Goal: Information Seeking & Learning: Learn about a topic

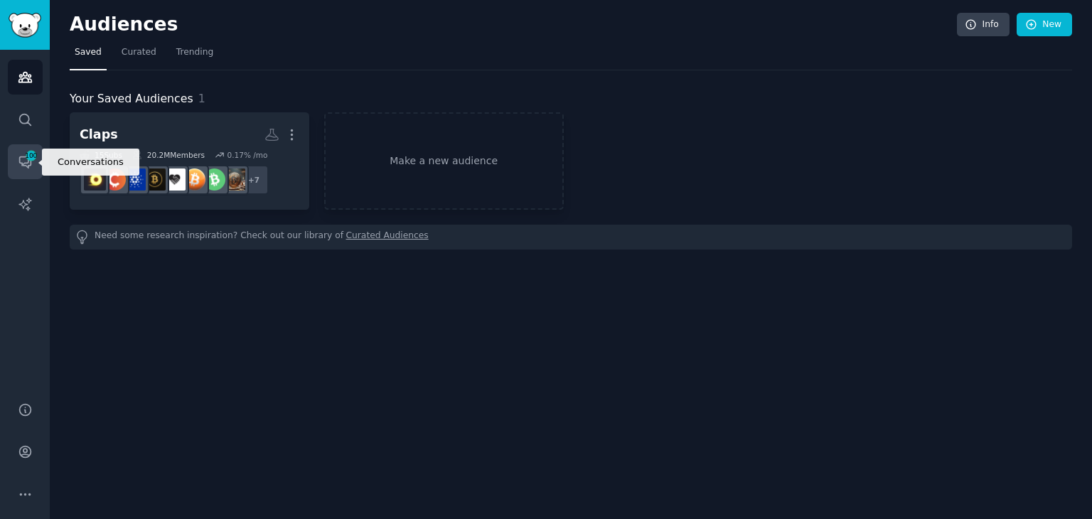
click at [26, 157] on span "100" at bounding box center [31, 156] width 13 height 10
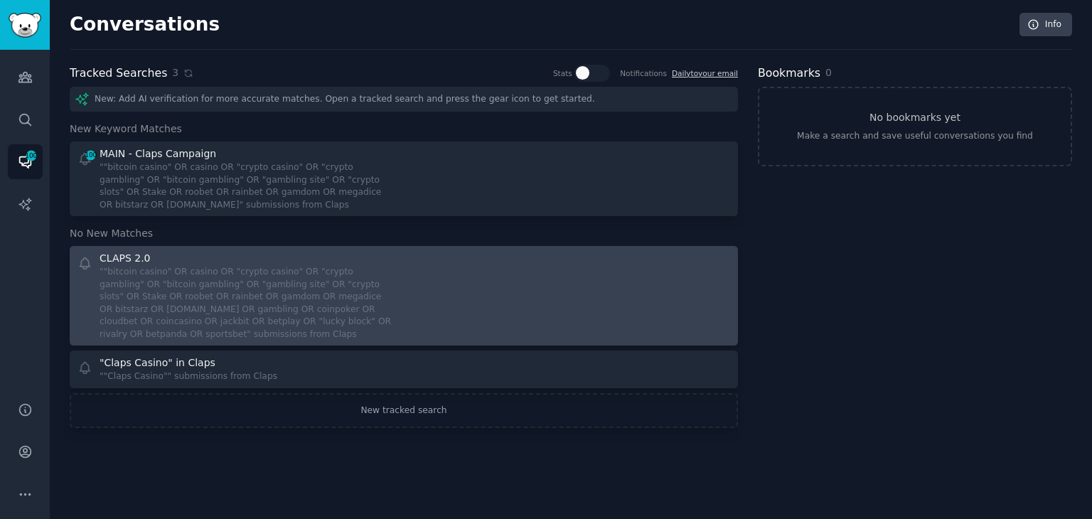
click at [323, 291] on div """bitcoin casino" OR casino OR "crypto casino" OR "crypto gambling" OR "bitcoin…" at bounding box center [247, 303] width 294 height 75
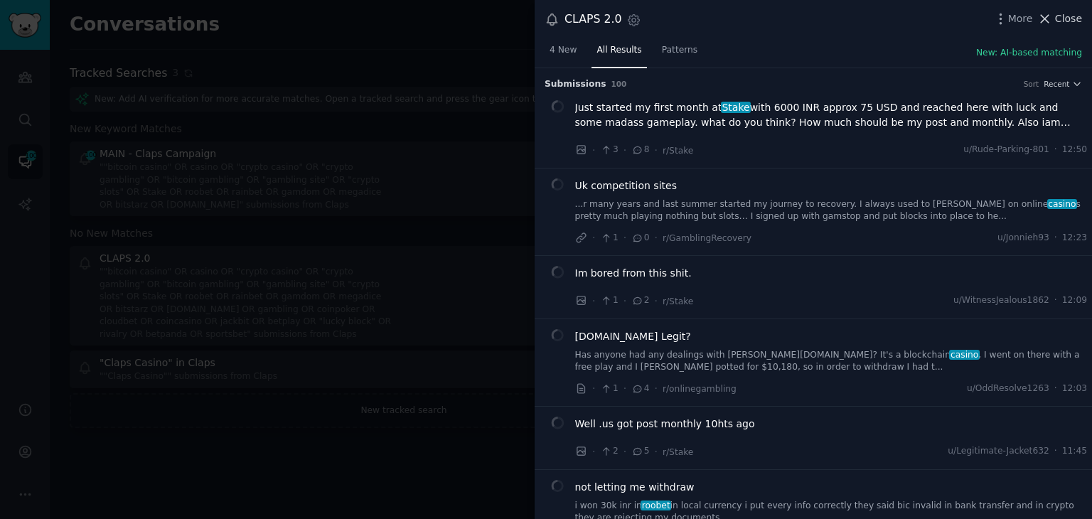
click at [1075, 18] on span "Close" at bounding box center [1068, 18] width 27 height 15
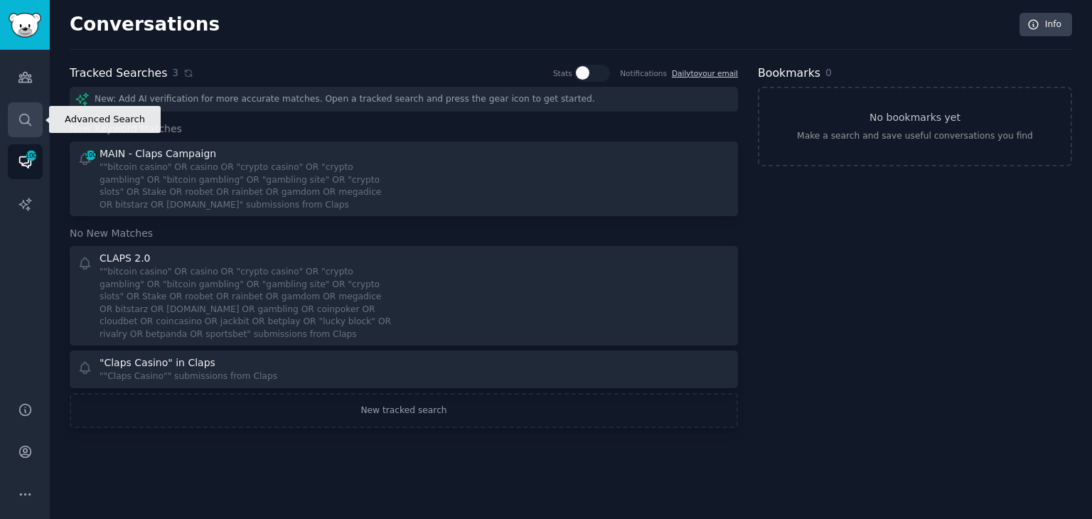
click at [31, 107] on link "Search" at bounding box center [25, 119] width 35 height 35
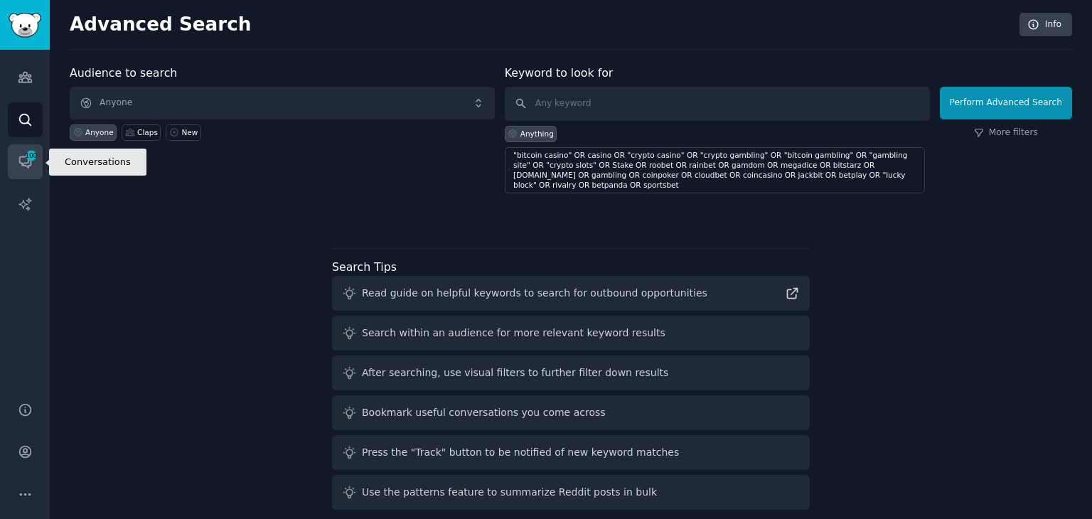
click at [39, 147] on link "Conversations 100" at bounding box center [25, 161] width 35 height 35
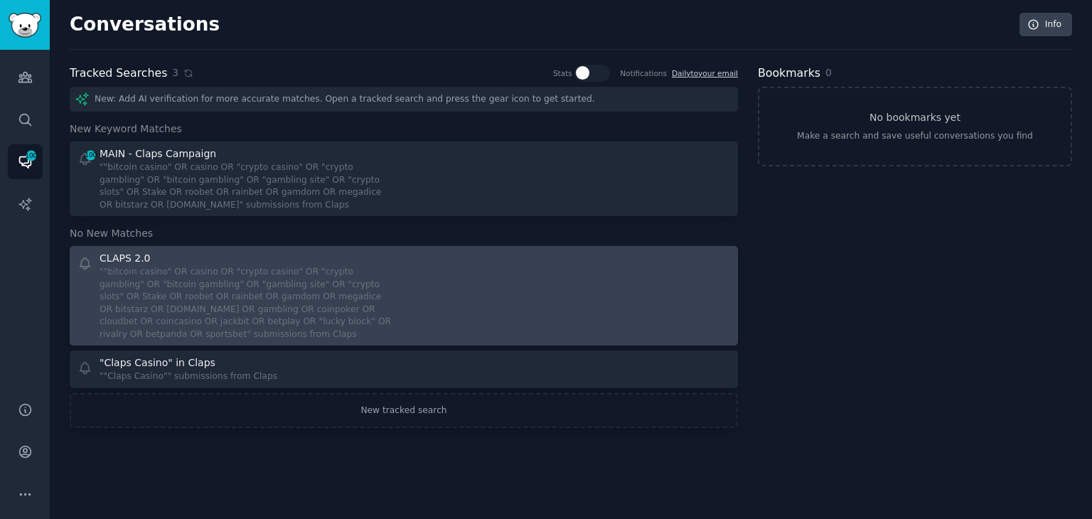
click at [390, 306] on div """bitcoin casino" OR casino OR "crypto casino" OR "crypto gambling" OR "bitcoin…" at bounding box center [247, 303] width 294 height 75
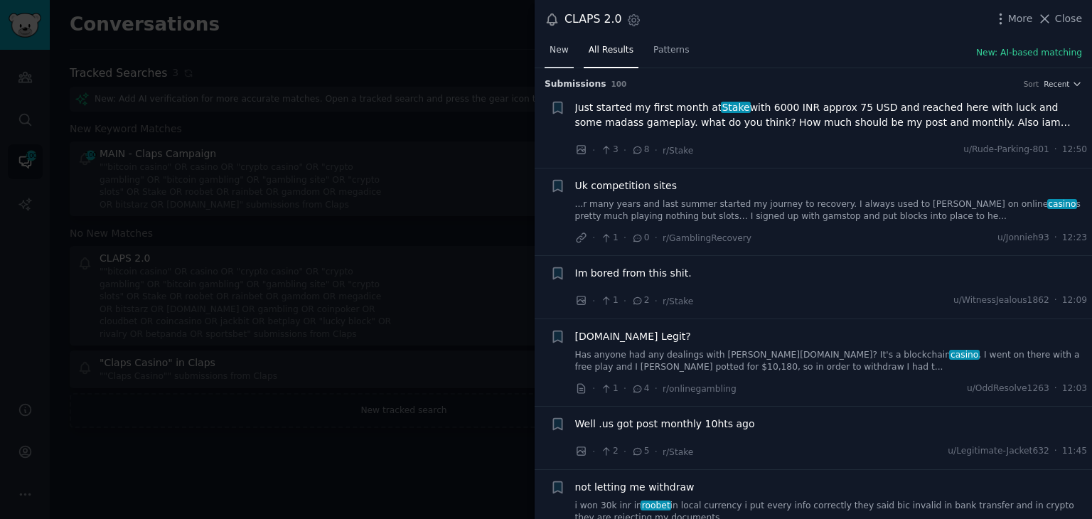
click at [556, 49] on span "New" at bounding box center [559, 50] width 19 height 13
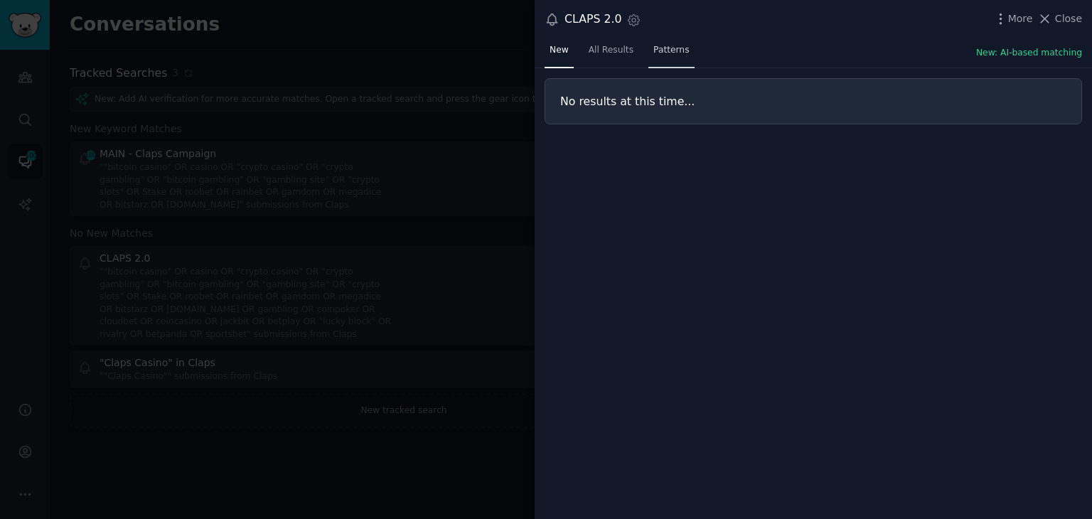
click at [666, 47] on span "Patterns" at bounding box center [672, 50] width 36 height 13
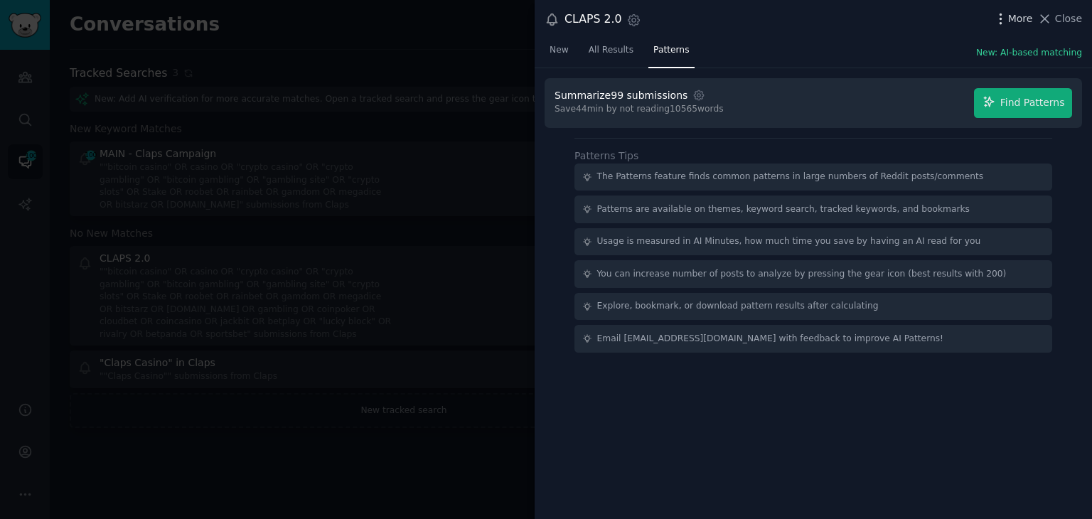
click at [1013, 16] on span "More" at bounding box center [1020, 18] width 25 height 15
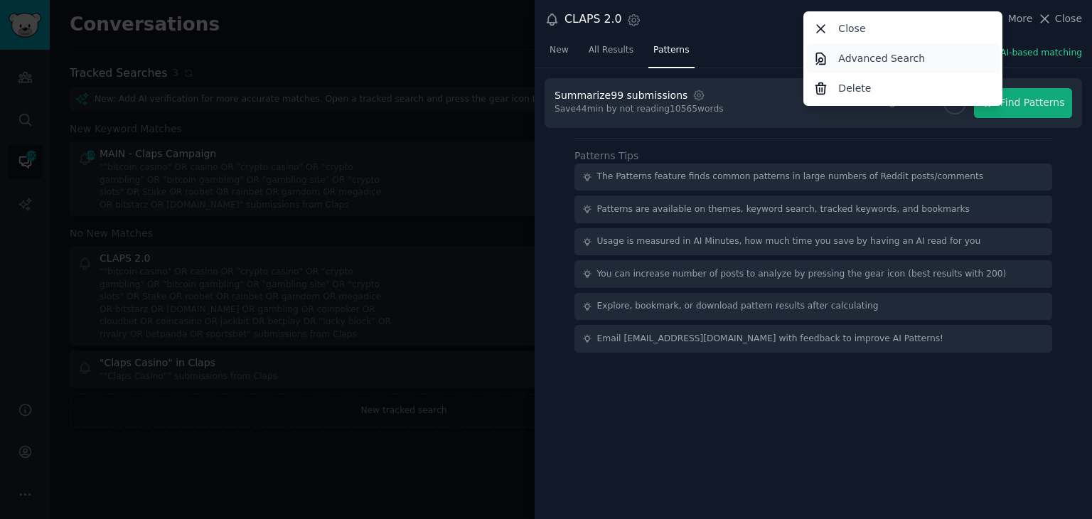
click at [858, 61] on p "Advanced Search" at bounding box center [881, 58] width 87 height 15
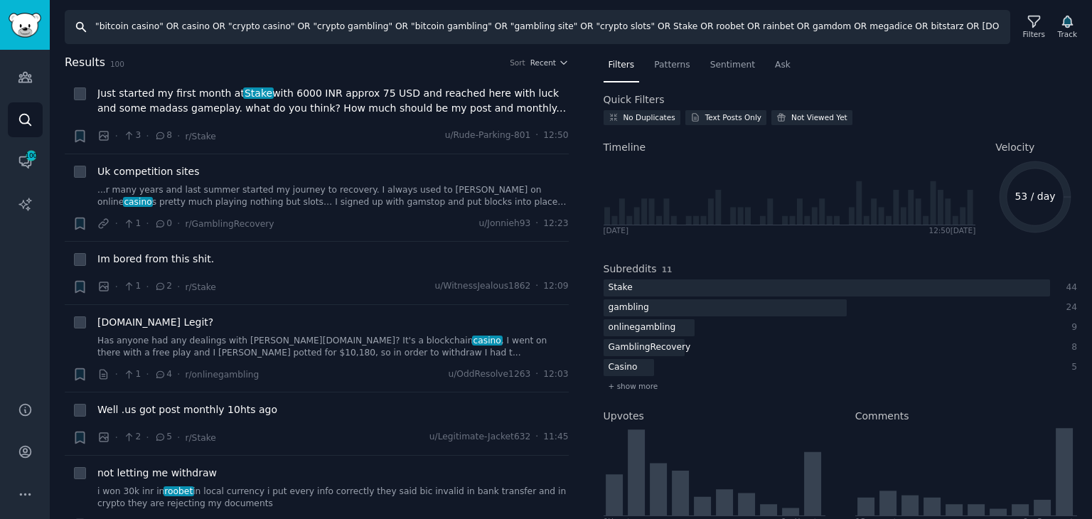
click at [440, 21] on input ""bitcoin casino" OR casino OR "crypto casino" OR "crypto gambling" OR "bitcoin …" at bounding box center [538, 27] width 946 height 34
click at [988, 32] on input ""bitcoin casino" OR casino OR "crypto casino" OR "crypto gambling" OR "bitcoin …" at bounding box center [538, 27] width 946 height 34
click at [646, 28] on input ""bitcoin casino" OR casino OR "crypto casino" OR "crypto gambling" OR "bitcoin …" at bounding box center [538, 27] width 946 height 34
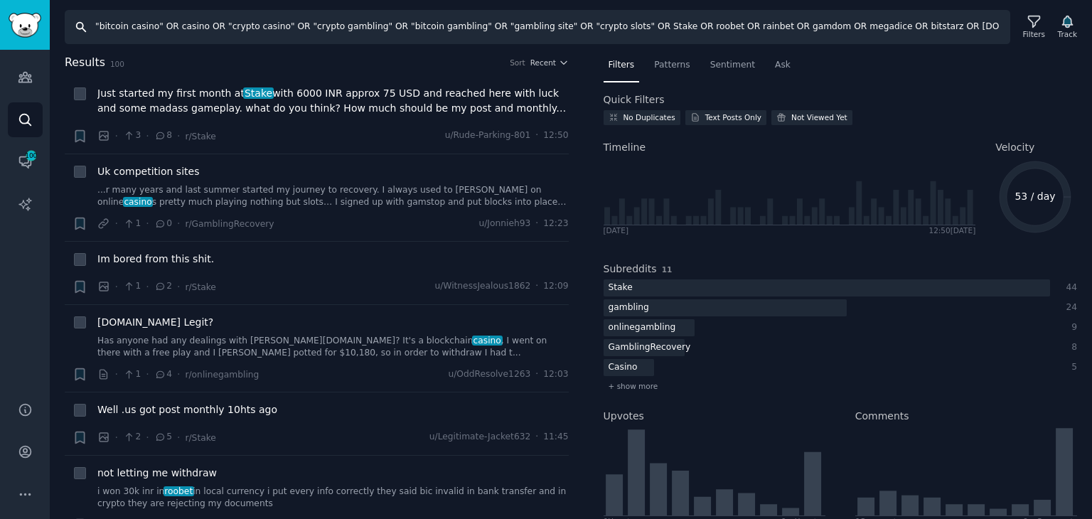
paste input ""online casino" OR "crypto betting" OR "sports betting" OR "esports betting" OR…"
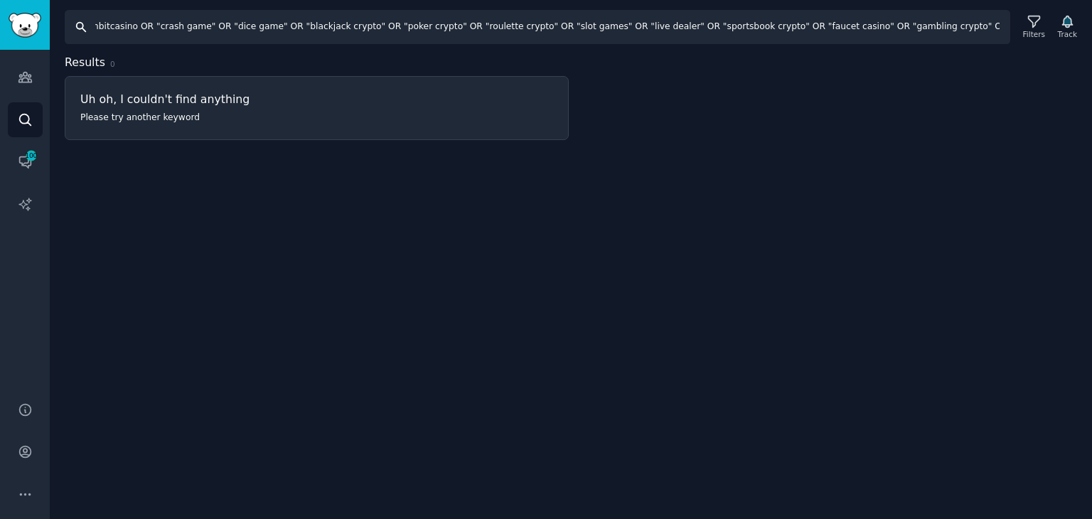
type input ""bitcoin casino" OR casino OR "crypto casino" OR "crypto gambling" OR "bitcoin …"
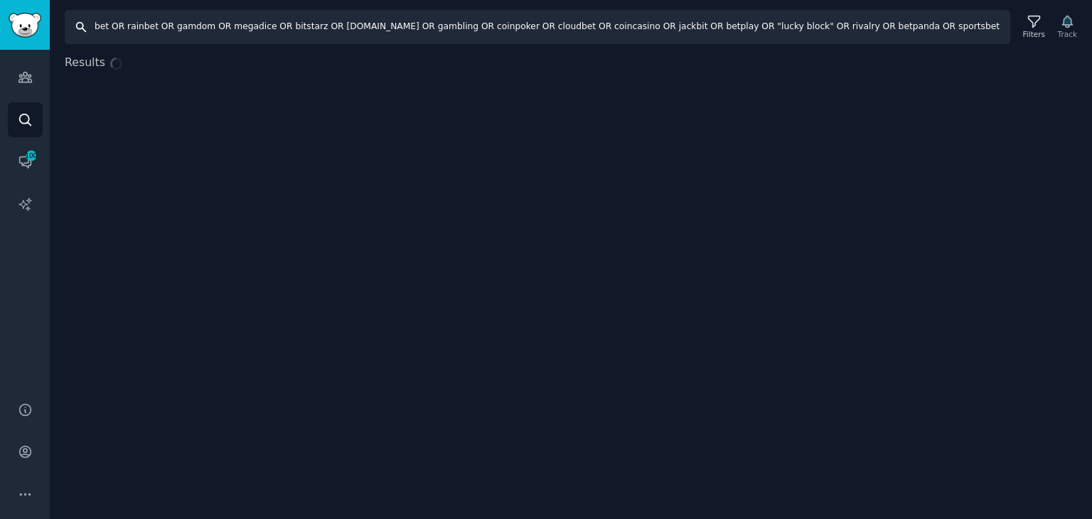
scroll to position [0, 421]
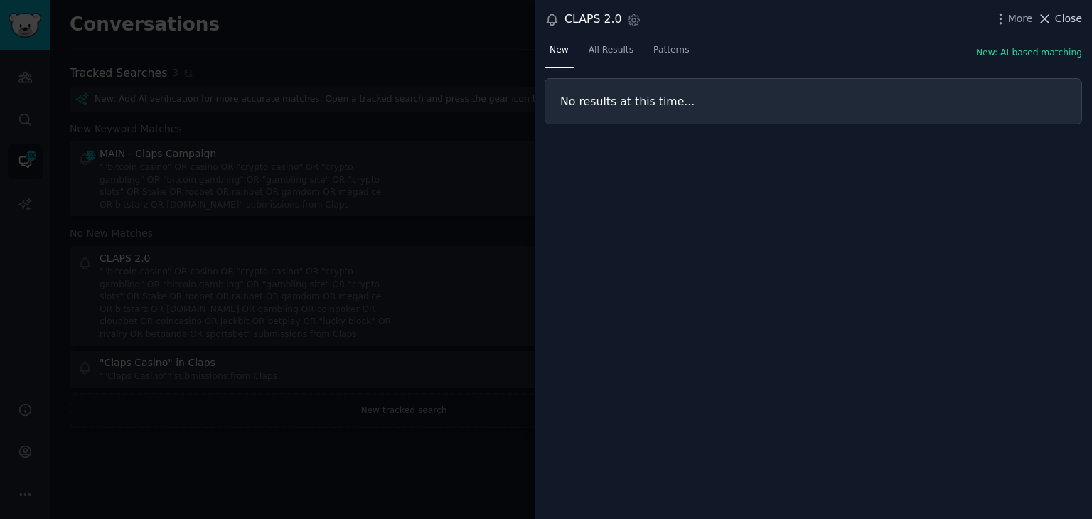
click at [1070, 18] on span "Close" at bounding box center [1068, 18] width 27 height 15
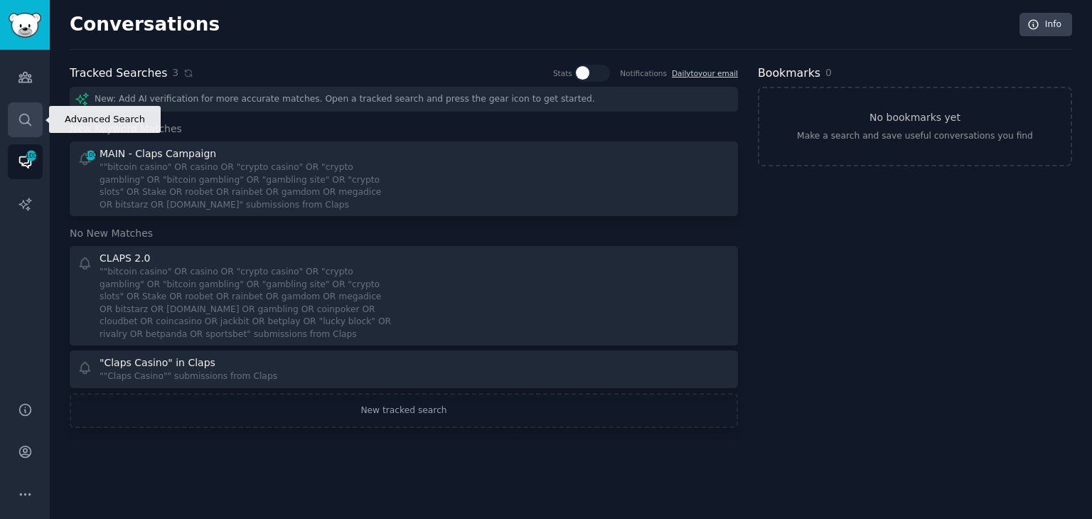
click at [19, 127] on link "Search" at bounding box center [25, 119] width 35 height 35
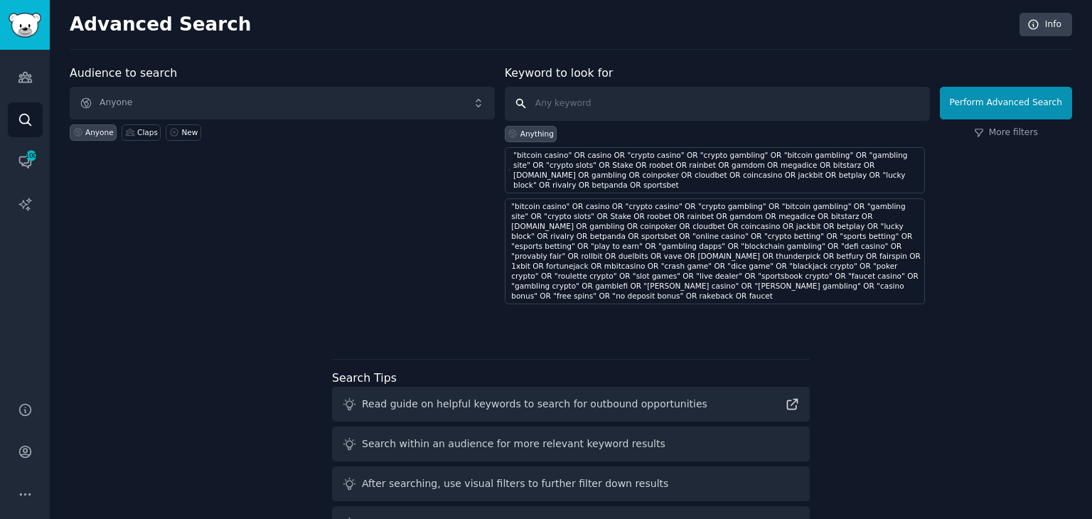
click at [706, 110] on input "text" at bounding box center [717, 104] width 425 height 34
paste input ""bitcoin casino" OR casino OR "crypto casino" OR "crypto gambling" OR "bitcoin …"
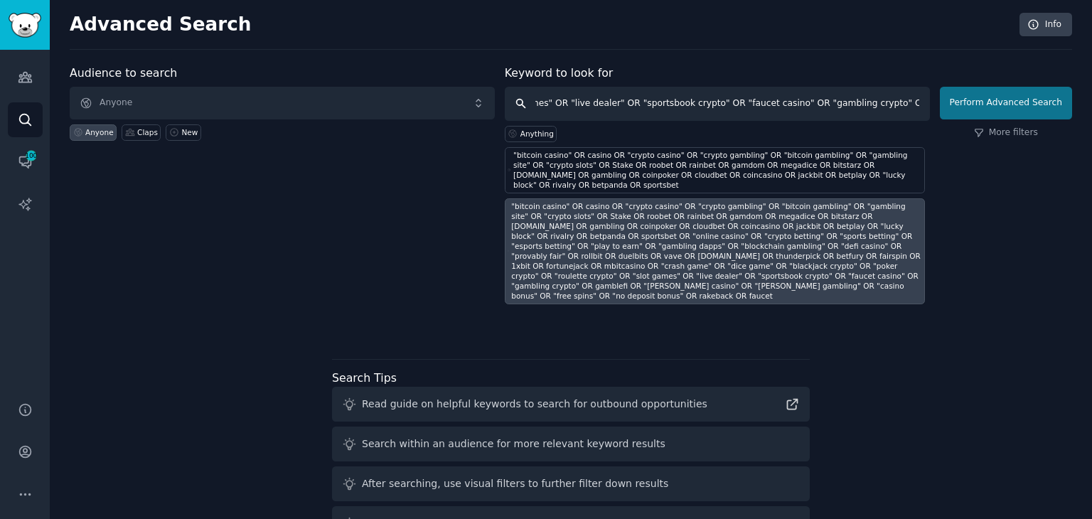
type input ""bitcoin casino" OR casino OR "crypto casino" OR "crypto gambling" OR "bitcoin …"
click at [1037, 101] on button "Perform Advanced Search" at bounding box center [1006, 103] width 132 height 33
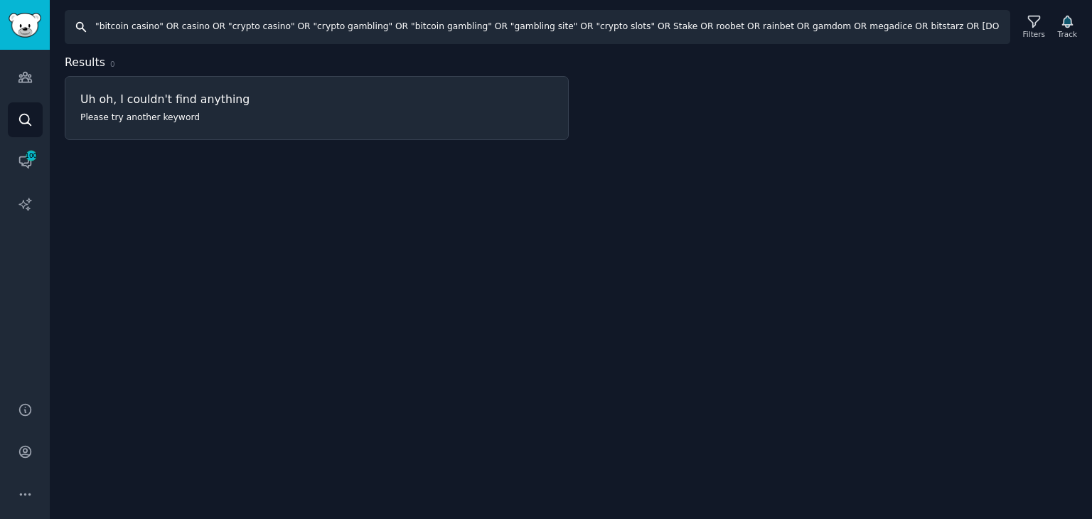
click at [876, 26] on input ""bitcoin casino" OR casino OR "crypto casino" OR "crypto gambling" OR "bitcoin …" at bounding box center [538, 27] width 946 height 34
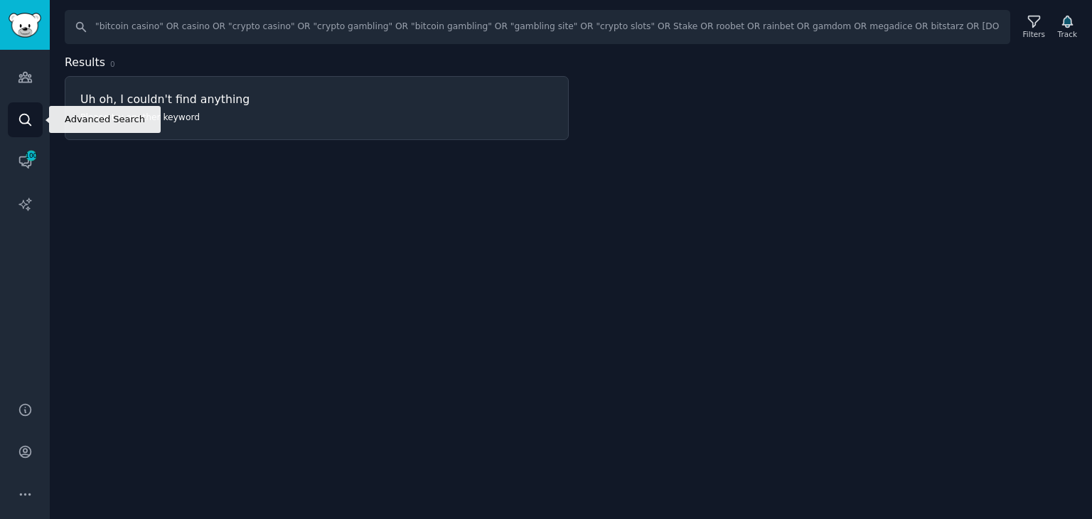
click at [29, 123] on icon "Sidebar" at bounding box center [24, 119] width 11 height 11
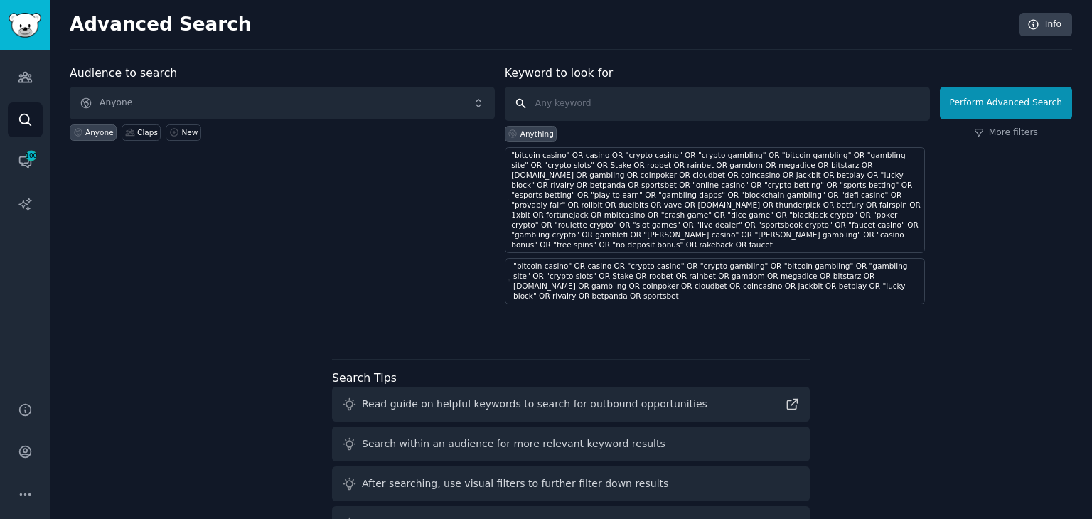
click at [592, 112] on input "text" at bounding box center [717, 104] width 425 height 34
paste input "bitcoin casino, casino, crypto casino, crypto gambling, bitcoin gambling, gambl…"
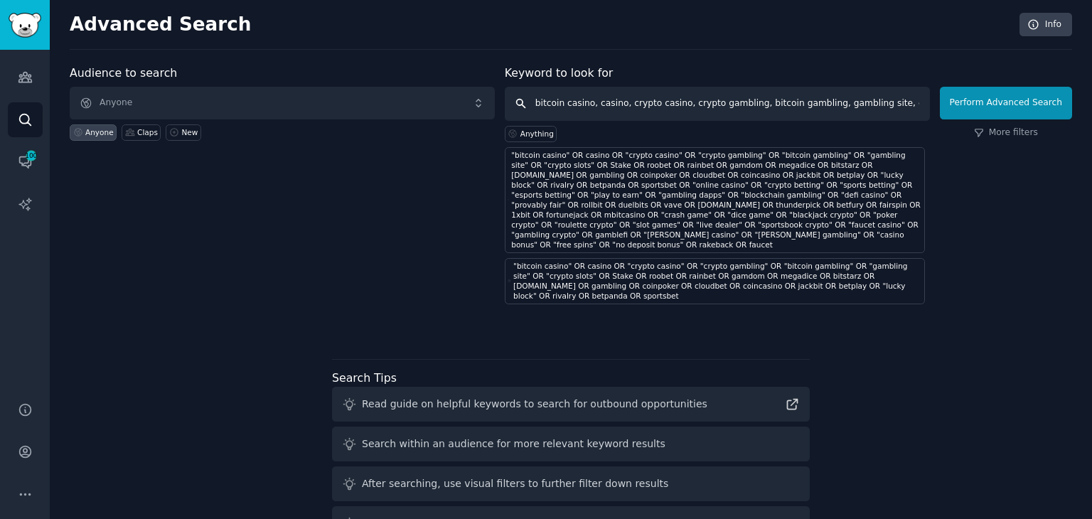
scroll to position [0, 2441]
type input "bitcoin casino, casino, crypto casino, crypto gambling, bitcoin gambling, gambl…"
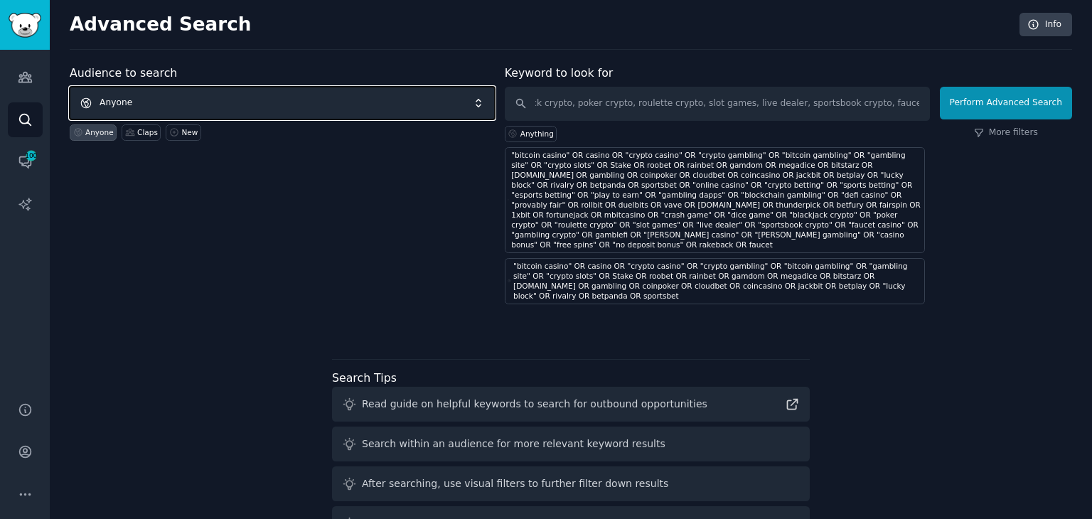
scroll to position [0, 0]
click at [421, 97] on span "Anyone" at bounding box center [282, 103] width 425 height 33
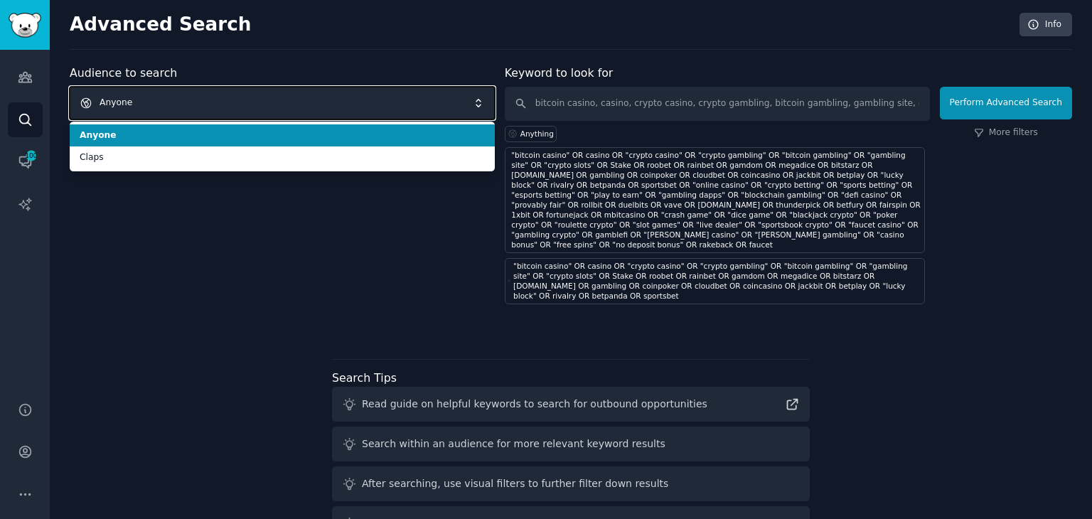
click at [421, 97] on span "Anyone" at bounding box center [282, 103] width 425 height 33
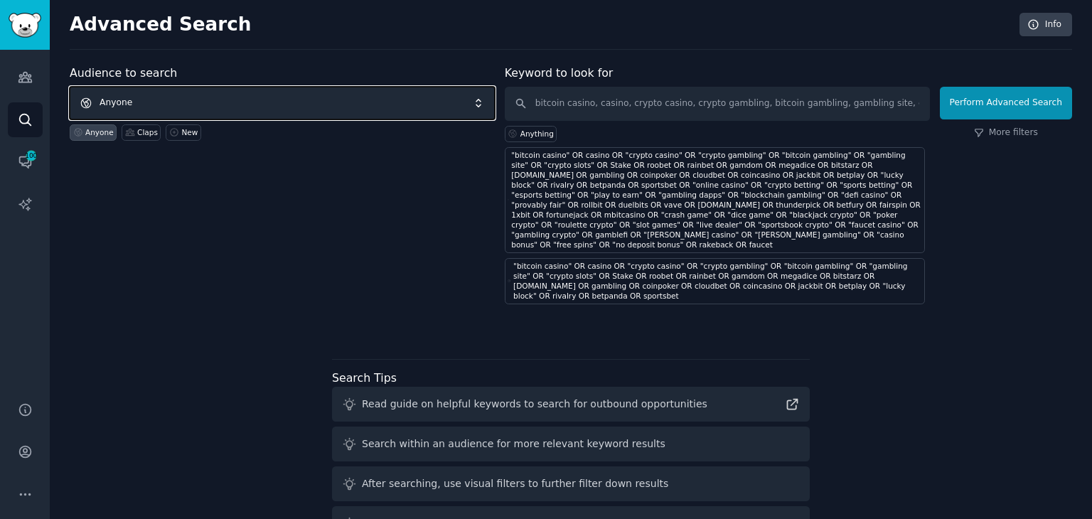
click at [378, 102] on span "Anyone" at bounding box center [282, 103] width 425 height 33
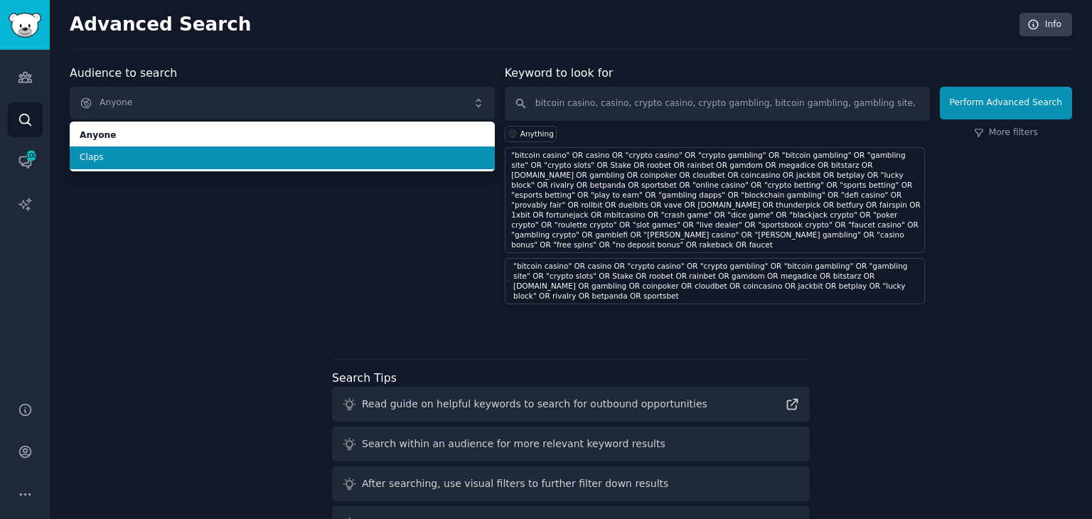
click at [314, 157] on span "Claps" at bounding box center [282, 157] width 405 height 13
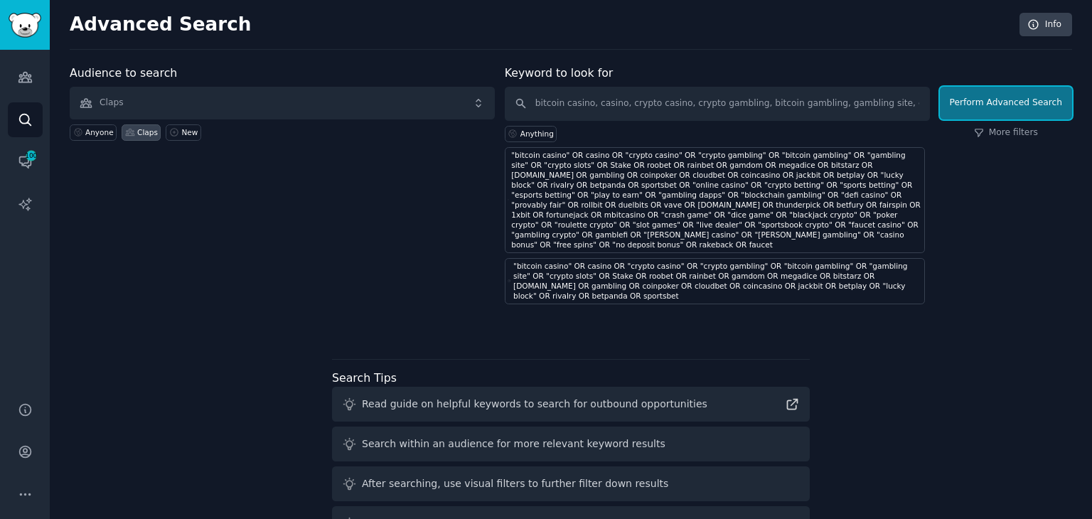
click at [998, 106] on button "Perform Advanced Search" at bounding box center [1006, 103] width 132 height 33
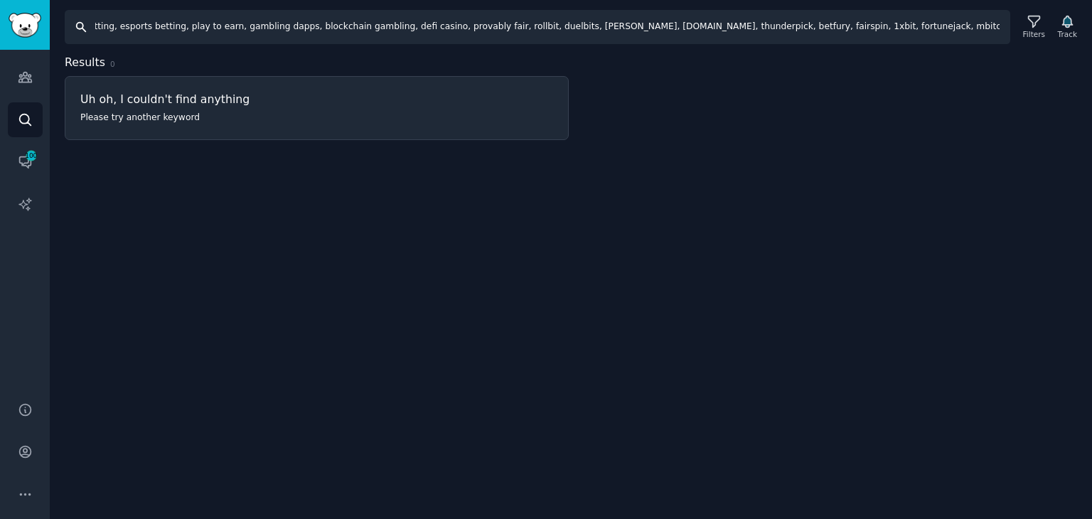
scroll to position [0, 1922]
drag, startPoint x: 502, startPoint y: 26, endPoint x: 1092, endPoint y: 58, distance: 590.4
click at [1092, 58] on div "Search bitcoin casino, casino, crypto casino, crypto gambling, bitcoin gambling…" at bounding box center [571, 259] width 1043 height 519
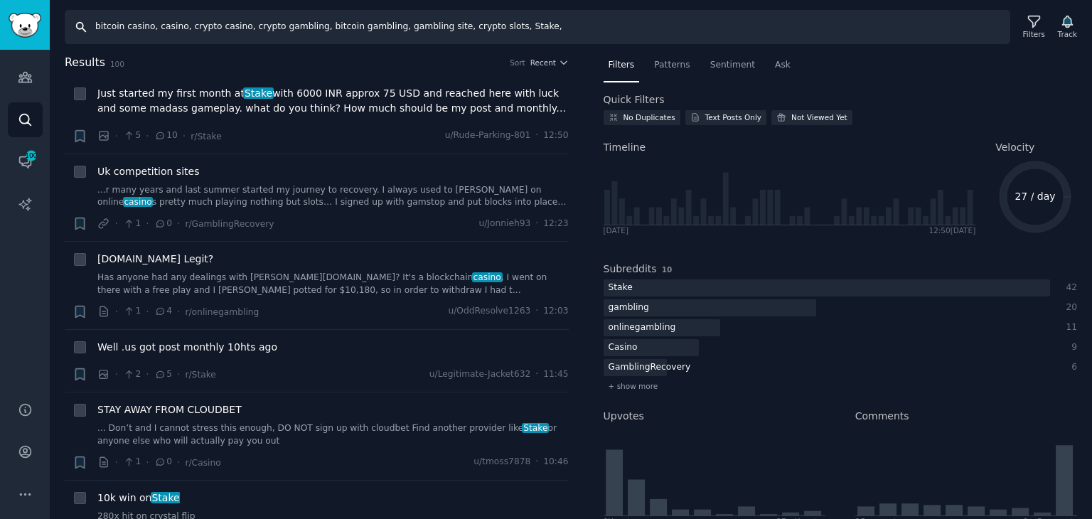
click at [551, 18] on input "bitcoin casino, casino, crypto casino, crypto gambling, bitcoin gambling, gambl…" at bounding box center [538, 27] width 946 height 34
paste input "online casino, crypto betting, sports betting, esports betting, play to earn, g…"
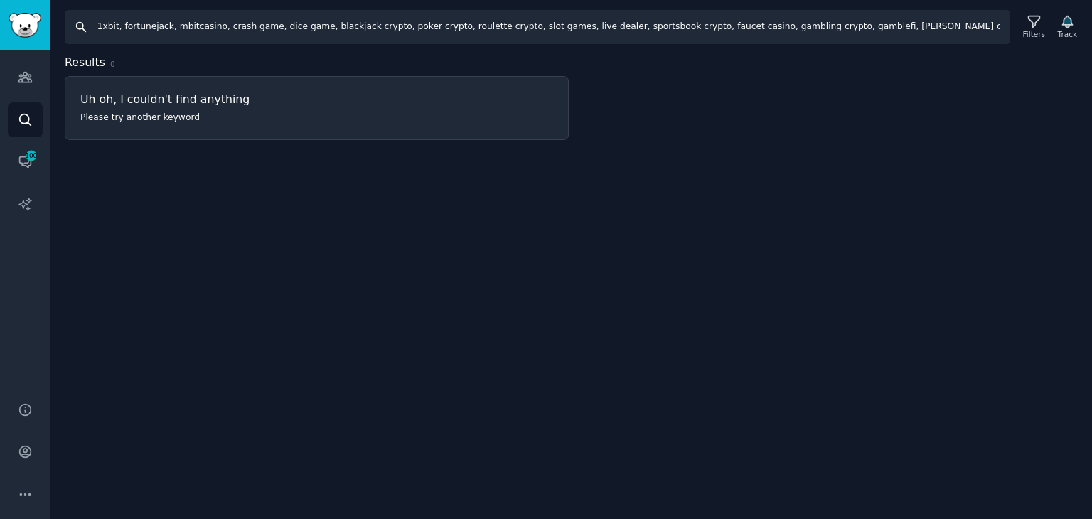
drag, startPoint x: 1004, startPoint y: 25, endPoint x: 944, endPoint y: 29, distance: 59.9
click at [944, 29] on input "online casino, crypto betting, sports betting, esports betting, play to earn, g…" at bounding box center [538, 27] width 946 height 34
type input "online casino, crypto betting, sports betting, esports betting, play to earn, g…"
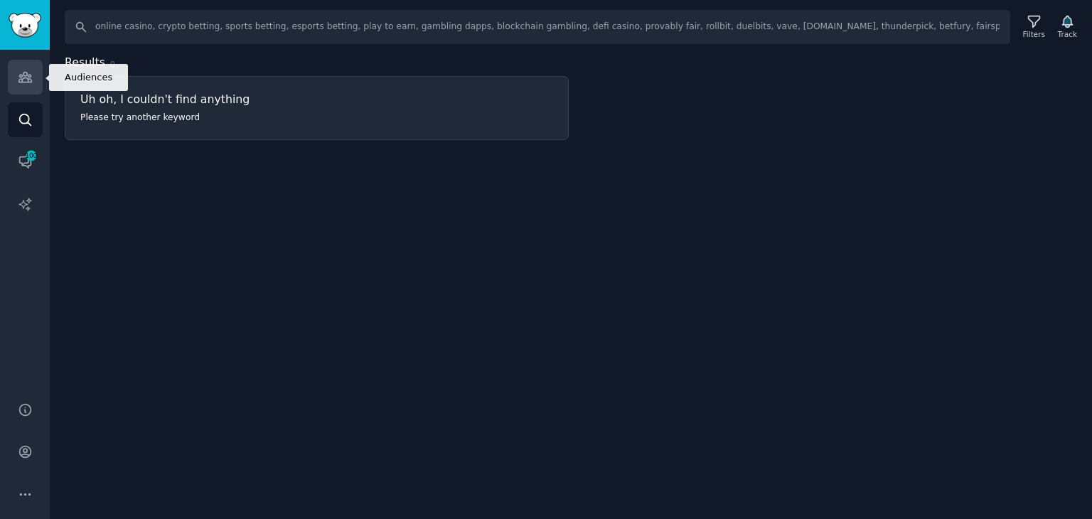
click at [23, 78] on icon "Sidebar" at bounding box center [24, 78] width 13 height 10
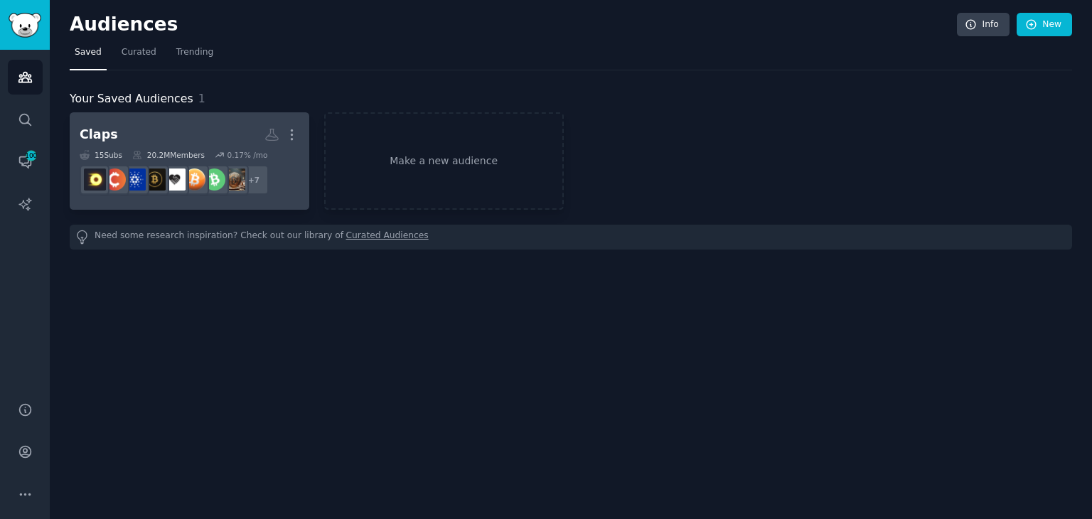
click at [144, 131] on h2 "Claps More" at bounding box center [190, 134] width 220 height 25
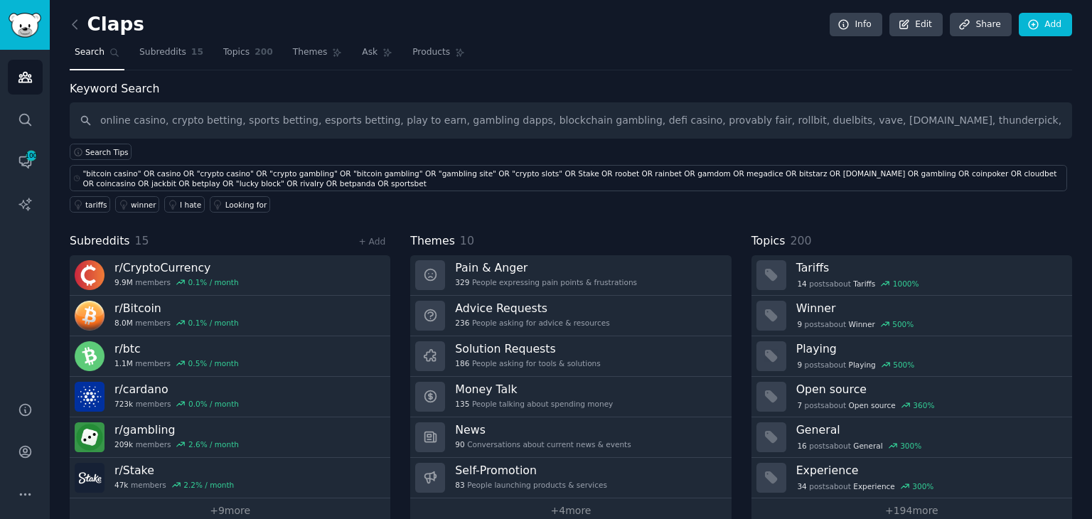
scroll to position [0, 1129]
type input "online casino, crypto betting, sports betting, esports betting, play to earn, g…"
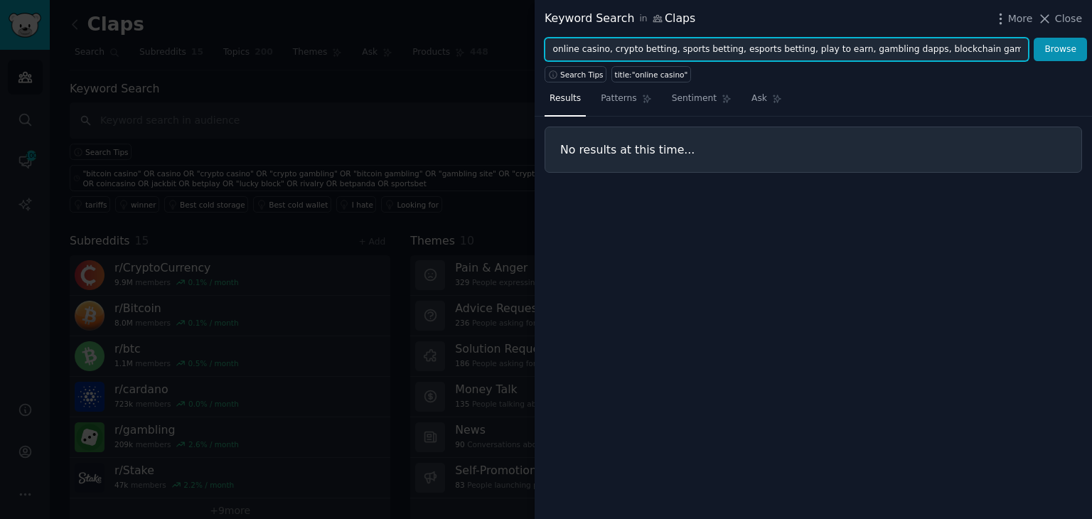
click at [607, 49] on input "online casino, crypto betting, sports betting, esports betting, play to earn, g…" at bounding box center [787, 50] width 484 height 24
click at [595, 49] on input "online casino, crypto betting, sports betting, esports betting, play to earn, g…" at bounding box center [787, 50] width 484 height 24
drag, startPoint x: 607, startPoint y: 50, endPoint x: 540, endPoint y: 50, distance: 66.1
click at [540, 50] on div "online casino, crypto betting, sports betting, esports betting, play to earn, g…" at bounding box center [814, 50] width 558 height 24
click at [1034, 38] on button "Browse" at bounding box center [1060, 50] width 53 height 24
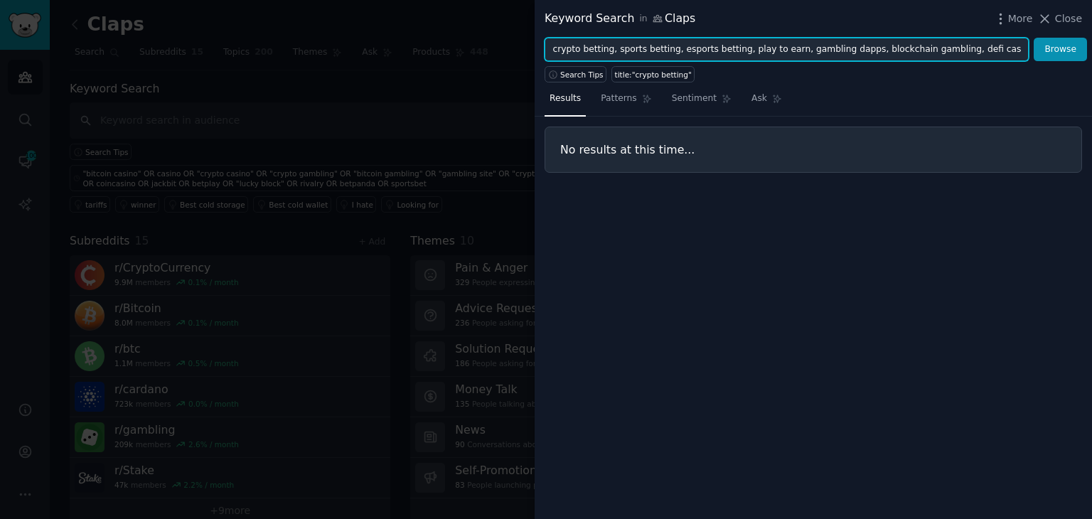
drag, startPoint x: 848, startPoint y: 51, endPoint x: 540, endPoint y: 49, distance: 307.9
click at [540, 49] on div "crypto betting, sports betting, esports betting, play to earn, gambling dapps, …" at bounding box center [814, 50] width 558 height 24
drag, startPoint x: 683, startPoint y: 50, endPoint x: 1092, endPoint y: 37, distance: 409.1
click at [1092, 38] on div "blockchain gambling, defi casino, provably fair, rollbit, duelbits, vave, winz.…" at bounding box center [814, 50] width 558 height 24
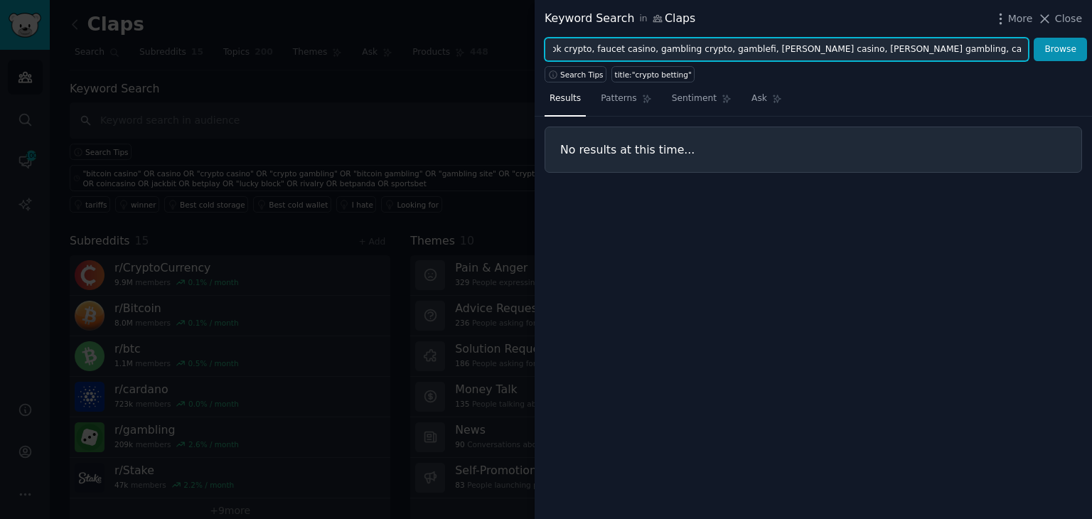
drag, startPoint x: 683, startPoint y: 52, endPoint x: 1092, endPoint y: 49, distance: 408.9
click at [1092, 49] on div "blockchain gambling, defi casino, sh game, dice game, blackjack crypto, poker c…" at bounding box center [814, 50] width 558 height 24
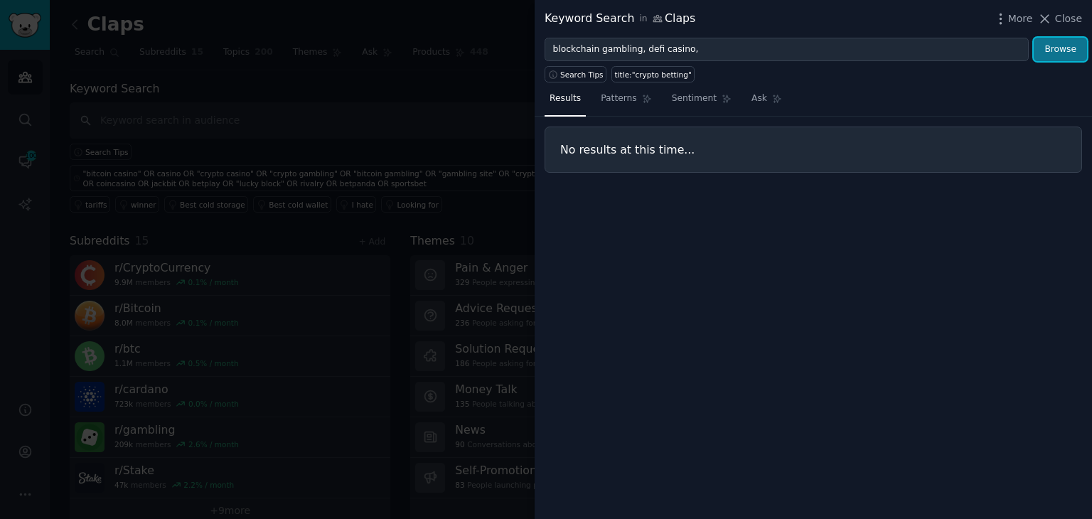
click at [1044, 43] on button "Browse" at bounding box center [1060, 50] width 53 height 24
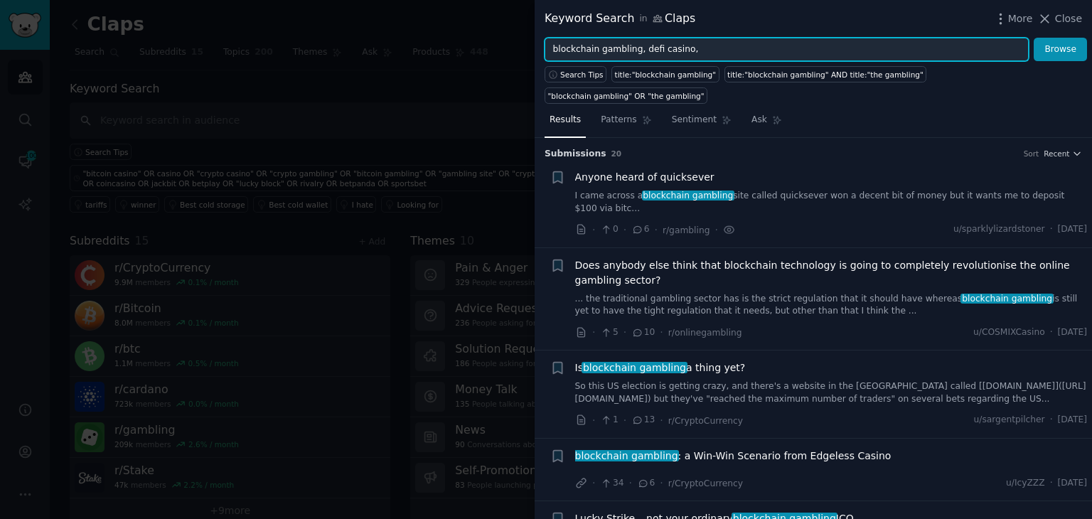
click at [696, 53] on input "blockchain gambling, defi casino," at bounding box center [787, 50] width 484 height 24
paste input "online casino"
click at [1034, 38] on button "Browse" at bounding box center [1060, 50] width 53 height 24
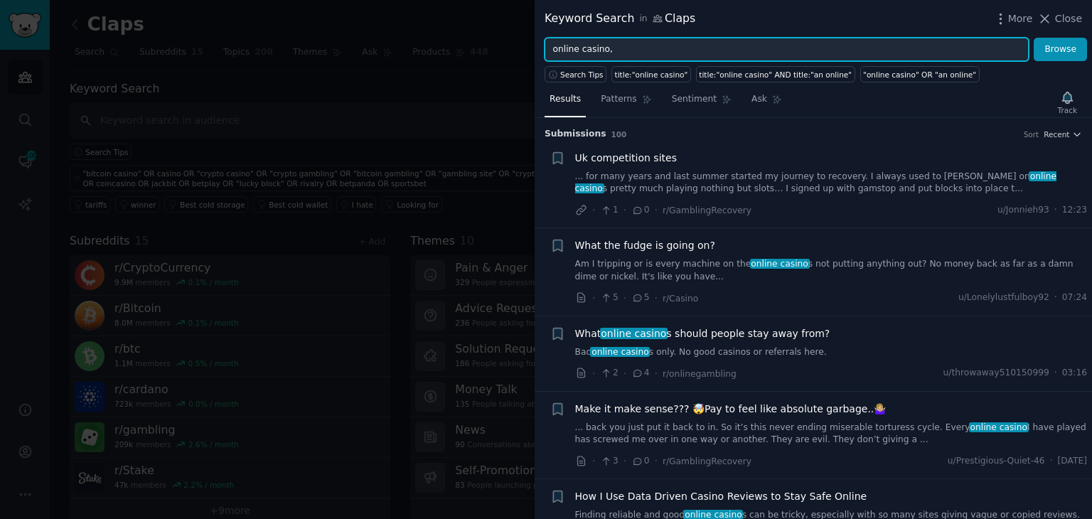
paste input "crypto betting"
click at [1034, 38] on button "Browse" at bounding box center [1060, 50] width 53 height 24
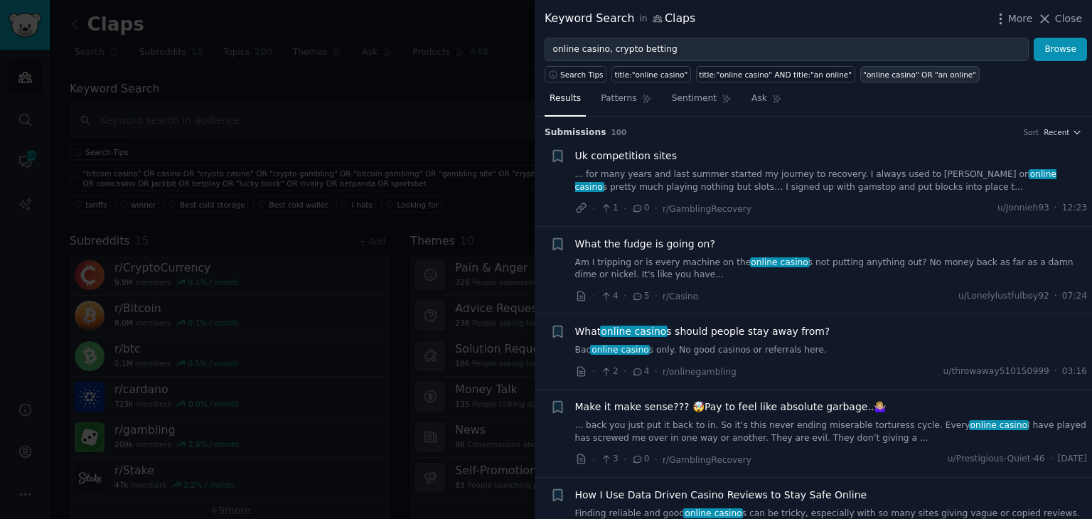
click at [886, 76] on div ""online casino" OR "an online"" at bounding box center [919, 75] width 113 height 10
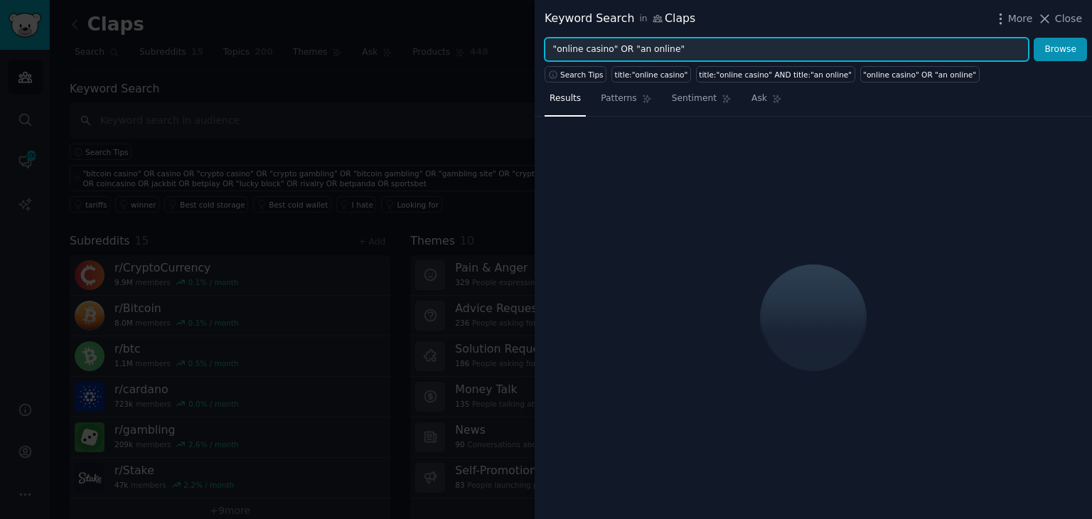
click at [705, 52] on input ""online casino" OR "an online"" at bounding box center [787, 50] width 484 height 24
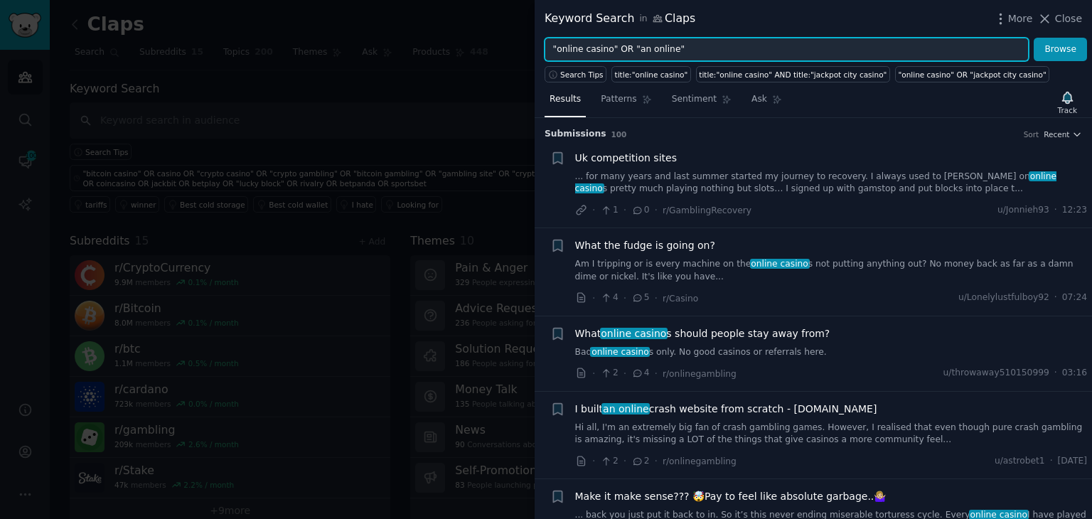
drag, startPoint x: 705, startPoint y: 55, endPoint x: 518, endPoint y: 69, distance: 188.3
click at [518, 69] on div "Keyword Search in Claps More Close "online casino" OR "an online" Browse Search…" at bounding box center [546, 259] width 1092 height 519
paste input "crypto betting" OR "sports betting" OR "esports betting" OR "play to earn" OR "…"
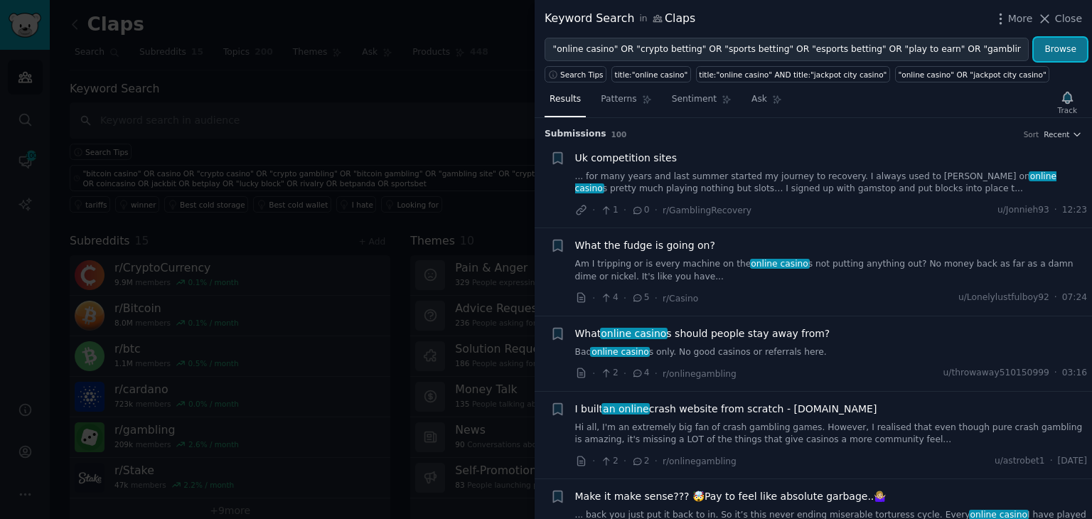
click at [1069, 50] on button "Browse" at bounding box center [1060, 50] width 53 height 24
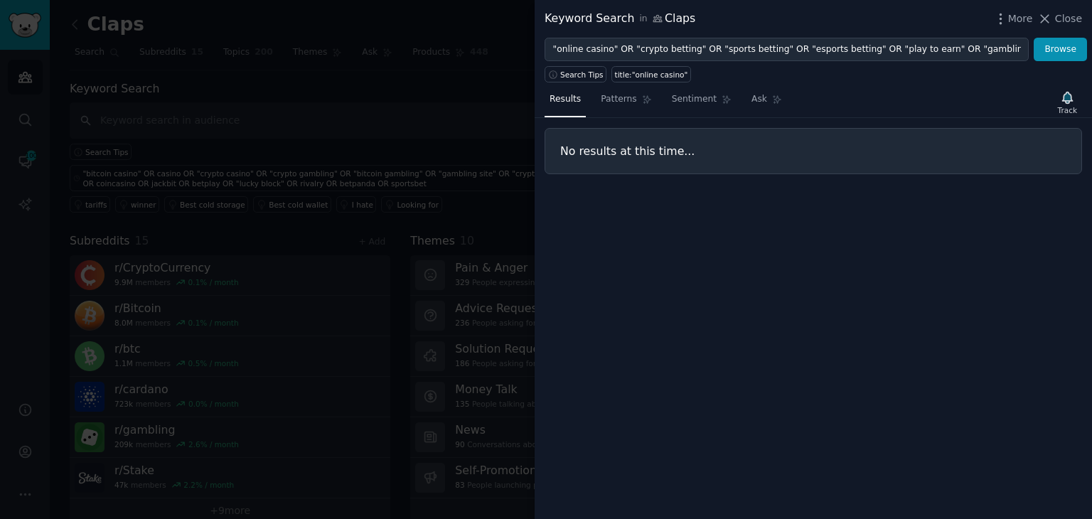
click at [680, 36] on div "Keyword Search in Claps More Close" at bounding box center [814, 19] width 558 height 38
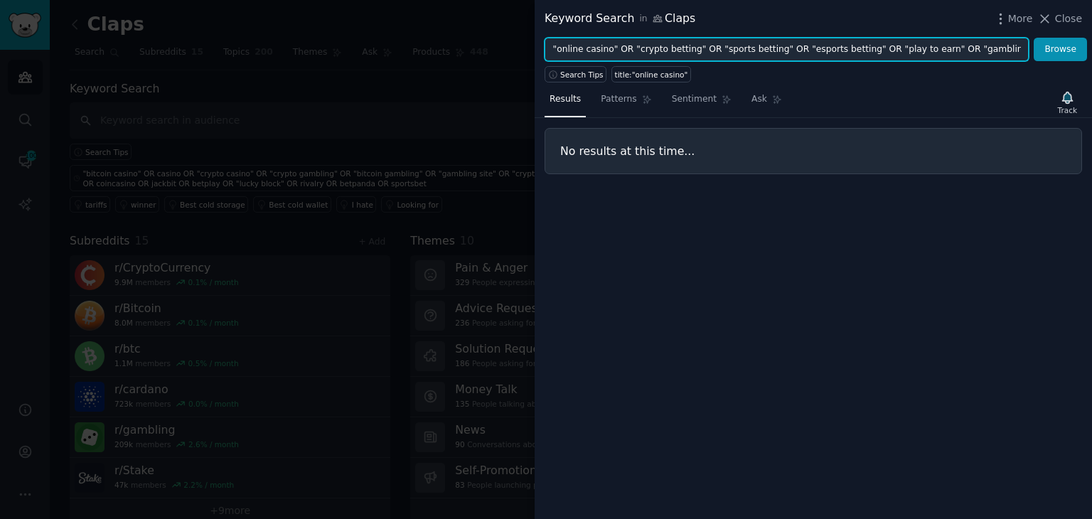
click at [680, 46] on input ""online casino" OR "crypto betting" OR "sports betting" OR "esports betting" OR…" at bounding box center [787, 50] width 484 height 24
paste input "text"
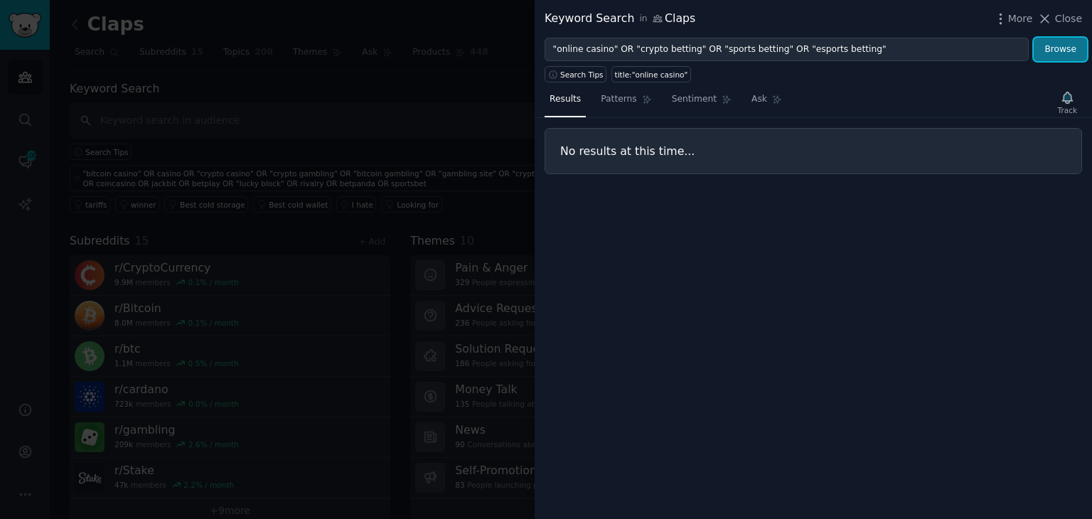
click at [1058, 49] on button "Browse" at bounding box center [1060, 50] width 53 height 24
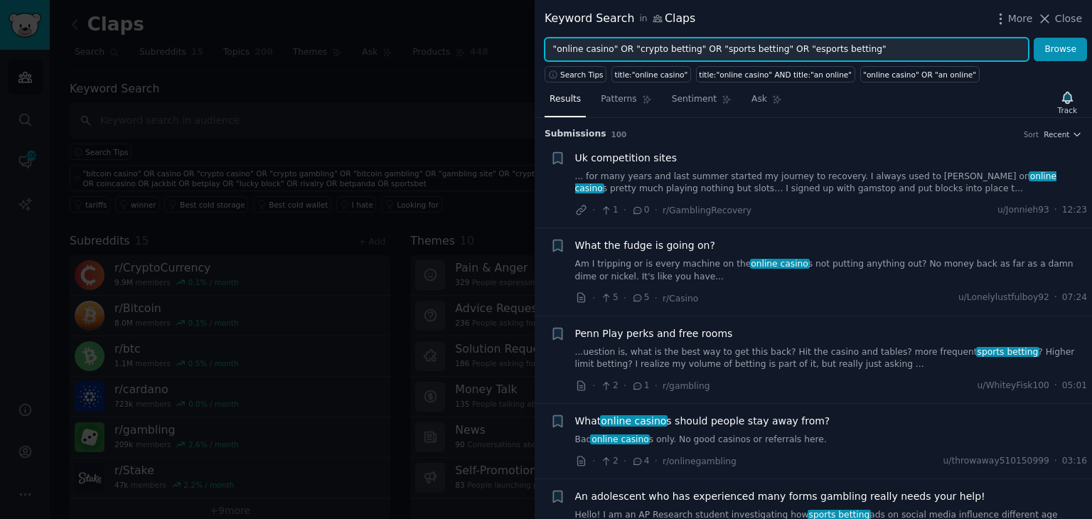
click at [851, 49] on input ""online casino" OR "crypto betting" OR "sports betting" OR "esports betting"" at bounding box center [787, 50] width 484 height 24
paste input "OR "play to earn" OR "gambling dapps" OR "blockchain gambling""
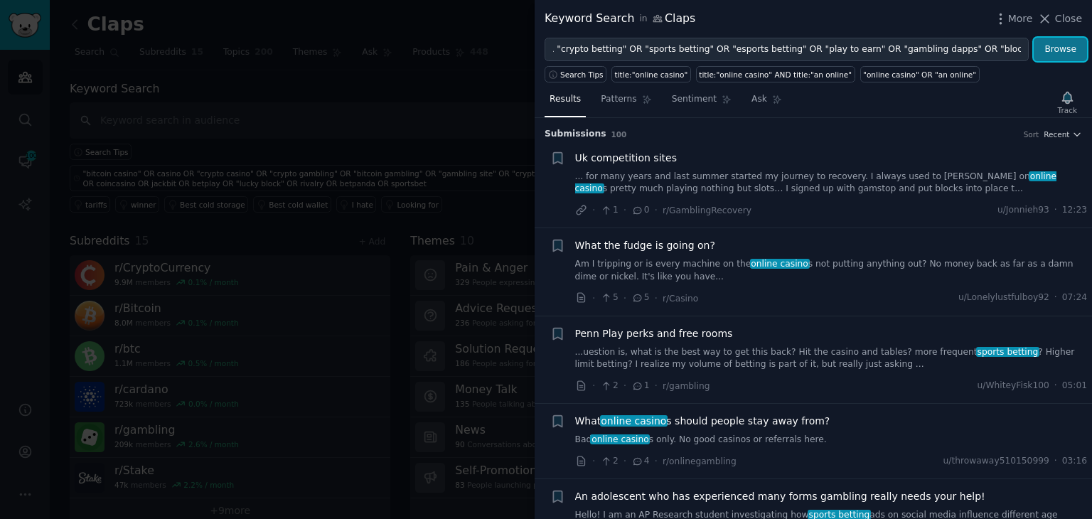
click at [1071, 55] on button "Browse" at bounding box center [1060, 50] width 53 height 24
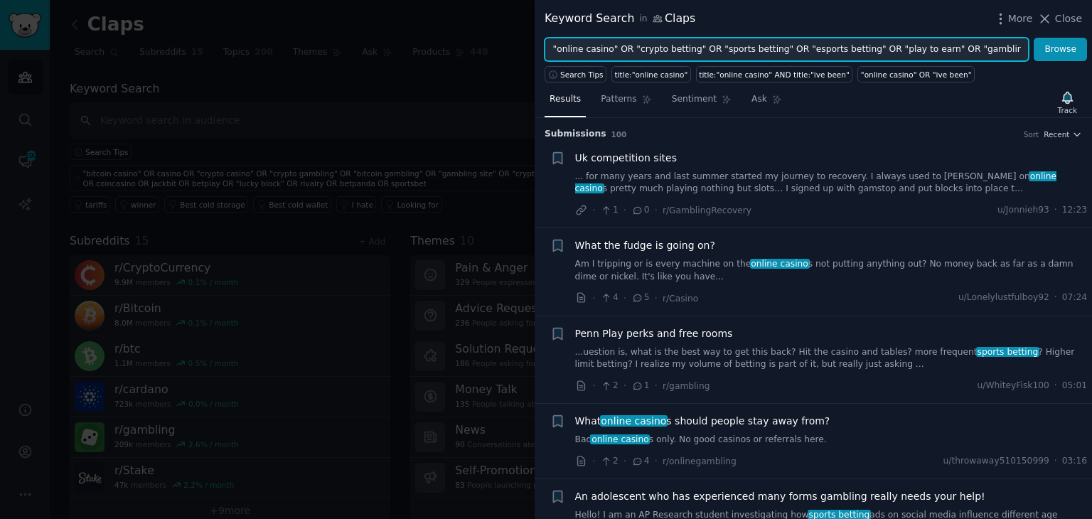
click at [982, 41] on input ""online casino" OR "crypto betting" OR "sports betting" OR "esports betting" OR…" at bounding box center [787, 50] width 484 height 24
click at [1021, 50] on input ""online casino" OR "crypto betting" OR "sports betting" OR "esports betting" OR…" at bounding box center [787, 50] width 484 height 24
click at [1027, 49] on input ""online casino" OR "crypto betting" OR "sports betting" OR "esports betting" OR…" at bounding box center [787, 50] width 484 height 24
click at [1011, 47] on input ""online casino" OR "crypto betting" OR "sports betting" OR "esports betting" OR…" at bounding box center [787, 50] width 484 height 24
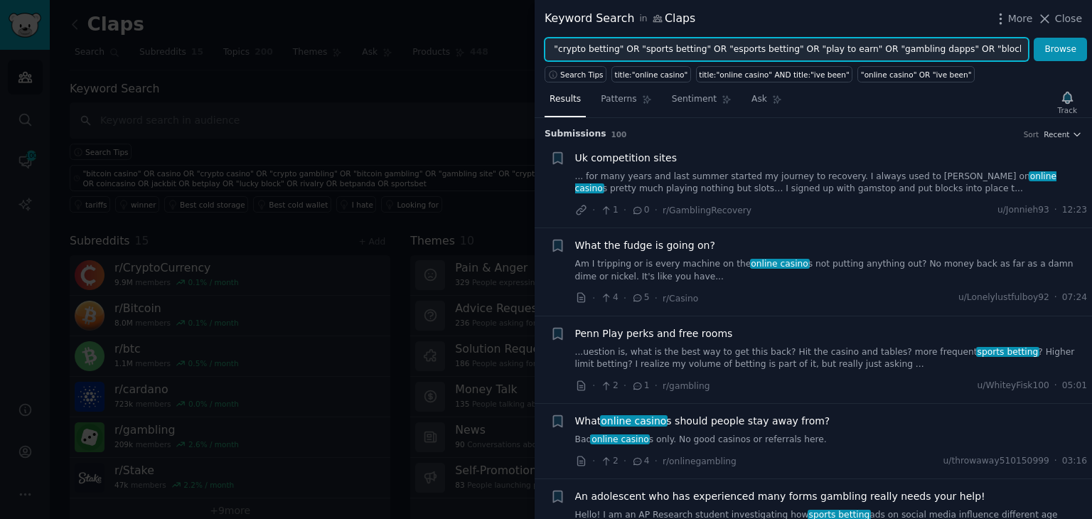
paste input "OR "defi casino" OR "provably fair" OR rollbit OR duelbits OR vave"
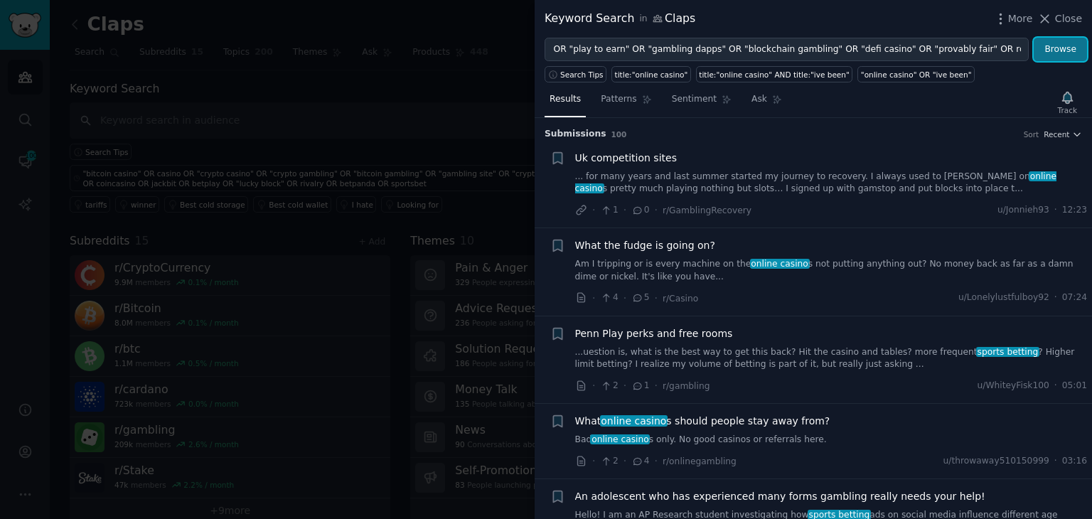
click at [1060, 49] on button "Browse" at bounding box center [1060, 50] width 53 height 24
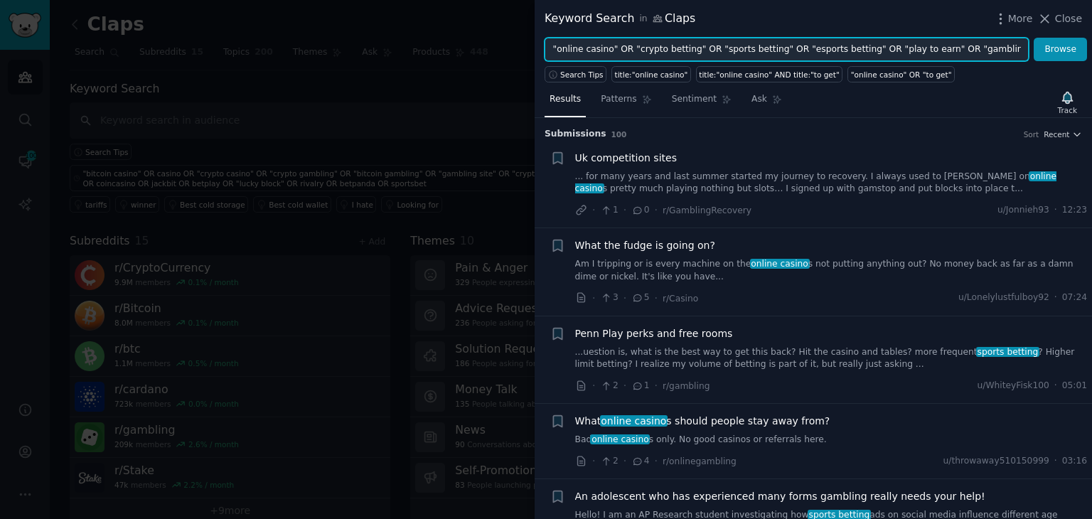
click at [996, 46] on input ""online casino" OR "crypto betting" OR "sports betting" OR "esports betting" OR…" at bounding box center [787, 50] width 484 height 24
paste input "OR winz.io OR thunderpick OR betfury OR fairspin OR 1xbit OR fortunejack"
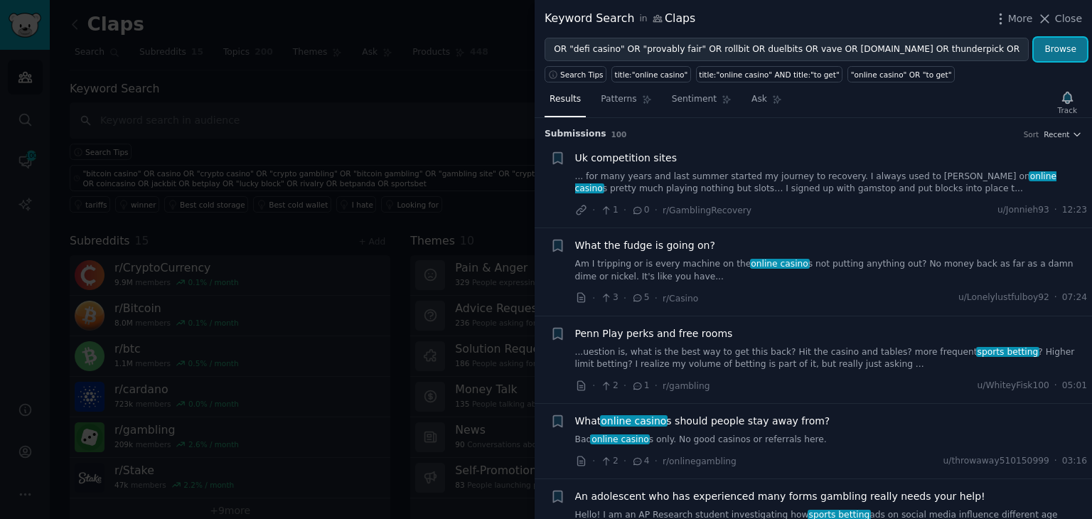
scroll to position [0, 0]
click at [1069, 58] on button "Browse" at bounding box center [1060, 50] width 53 height 24
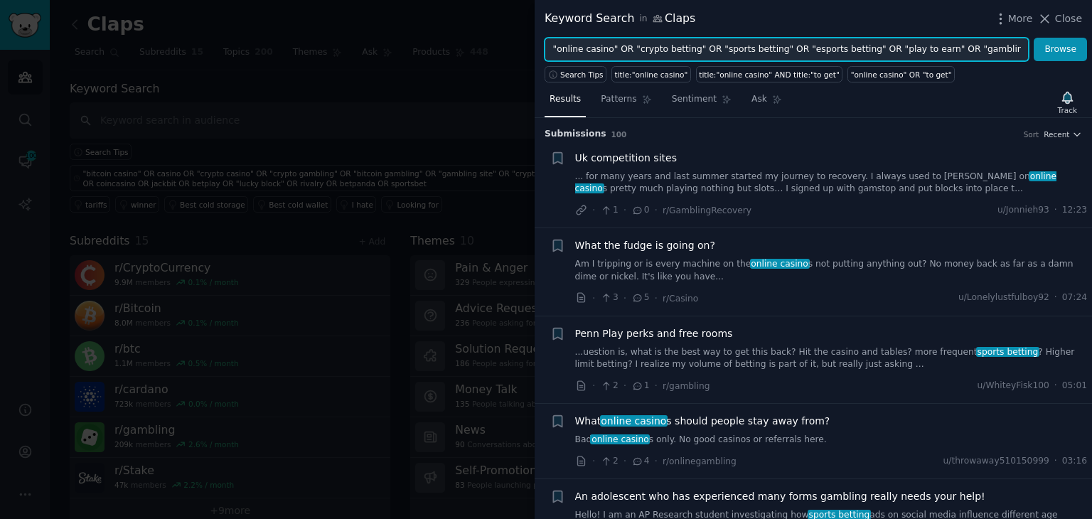
click at [971, 50] on input ""online casino" OR "crypto betting" OR "sports betting" OR "esports betting" OR…" at bounding box center [787, 50] width 484 height 24
paste input "OR mbitcasino OR "crash game" OR "dice game" OR "blackjack crypto""
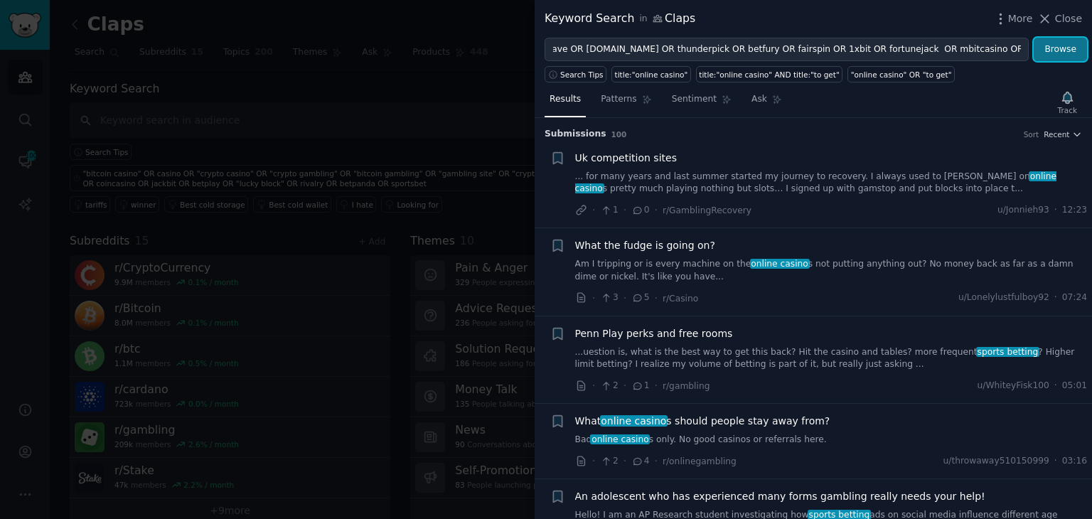
click at [1070, 51] on button "Browse" at bounding box center [1060, 50] width 53 height 24
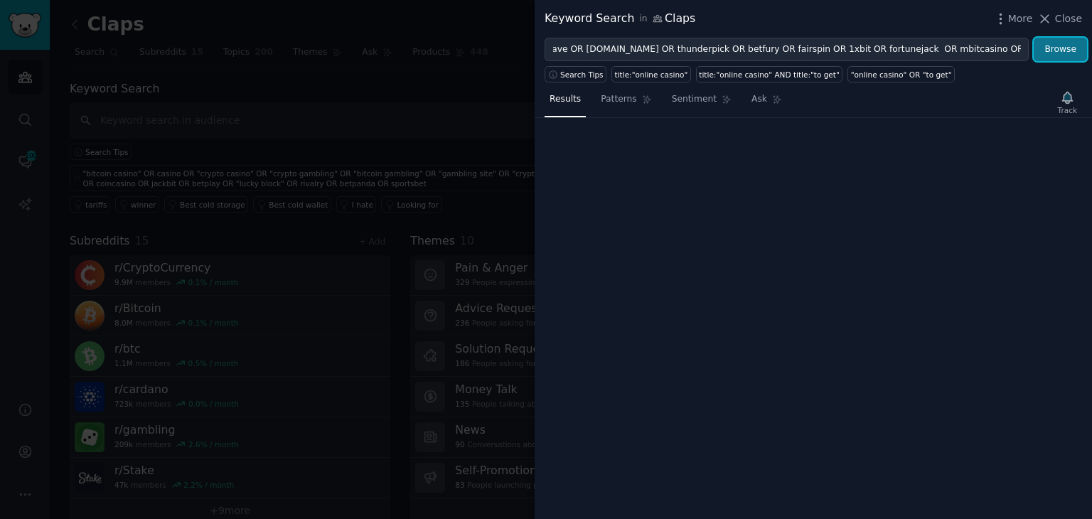
scroll to position [0, 0]
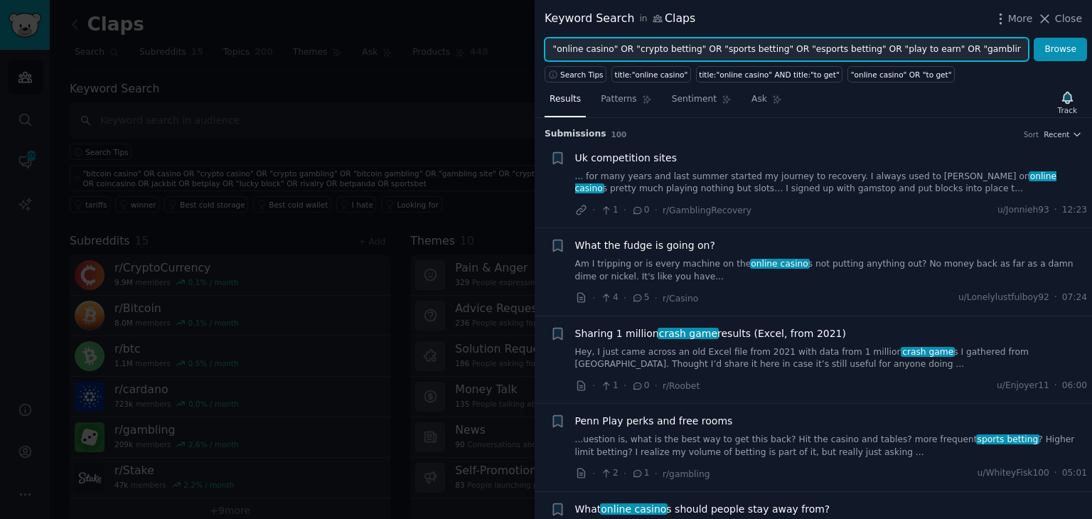
click at [1000, 50] on input ""online casino" OR "crypto betting" OR "sports betting" OR "esports betting" OR…" at bounding box center [787, 50] width 484 height 24
paste input "OR "roulette crypto" OR "slot games" OR "live dealer" OR "sportsbook crypto" OR…"
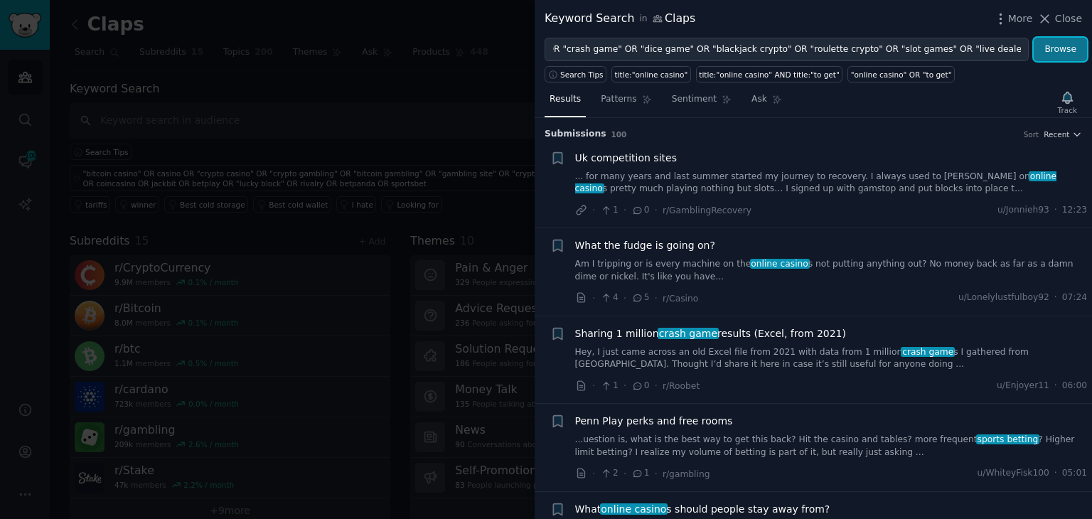
scroll to position [0, 0]
click at [1072, 46] on button "Browse" at bounding box center [1060, 50] width 53 height 24
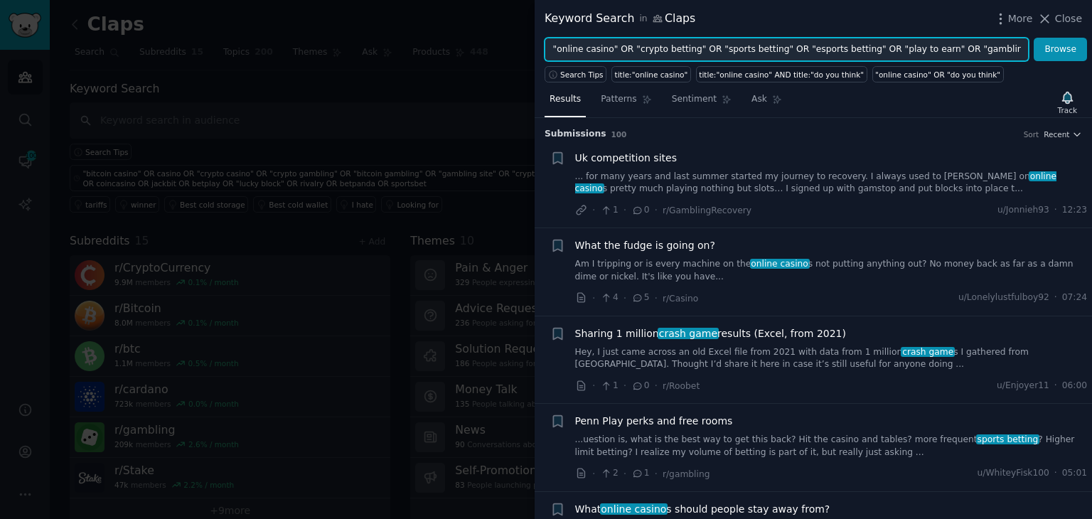
click at [1001, 41] on input ""online casino" OR "crypto betting" OR "sports betting" OR "esports betting" OR…" at bounding box center [787, 50] width 484 height 24
paste input "OR gamblefi OR "degen casino" OR "degen gambling" OR "casino bonus""
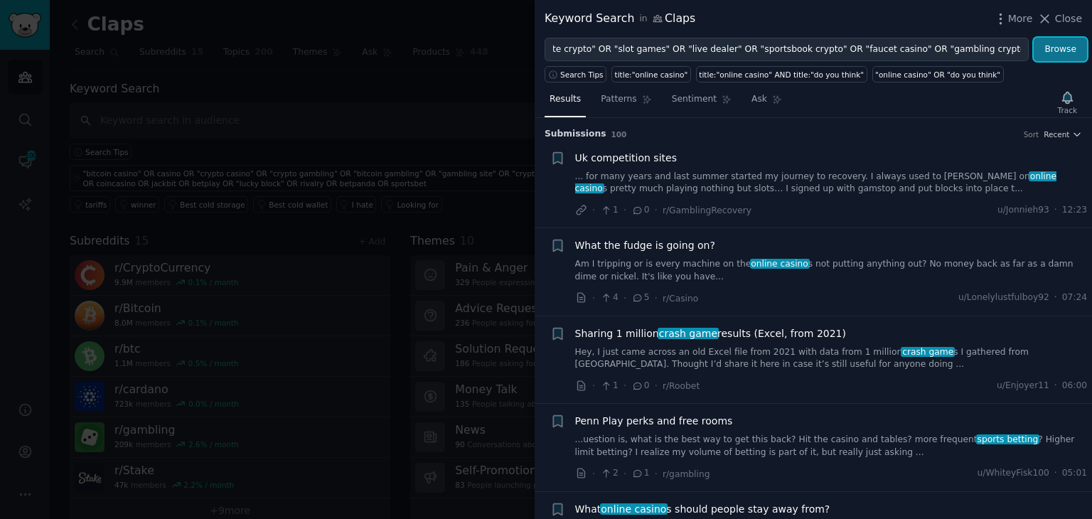
scroll to position [0, 0]
click at [1058, 55] on button "Browse" at bounding box center [1060, 50] width 53 height 24
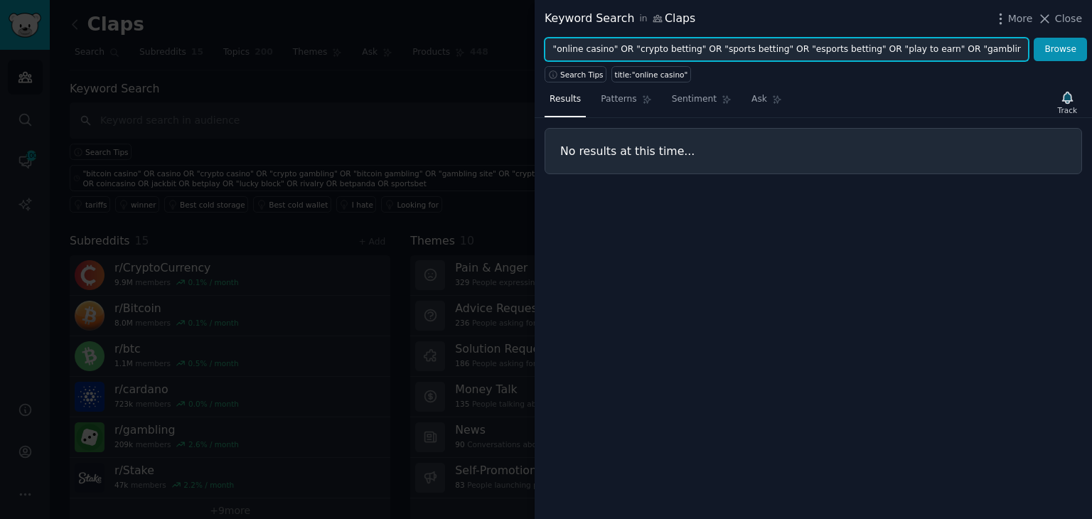
click at [958, 49] on input ""online casino" OR "crypto betting" OR "sports betting" OR "esports betting" OR…" at bounding box center [787, 50] width 484 height 24
click at [734, 41] on input ""online casino" OR "crypto betting" OR "sports betting" OR "esports betting" OR…" at bounding box center [787, 50] width 484 height 24
paste input "OR mbitcasino OR "crash game" OR "dice game" OR "blackjack crypto" OR "poker cr…"
type input ""online casino" OR "crypto betting" OR "sports betting" OR "esports betting" OR…"
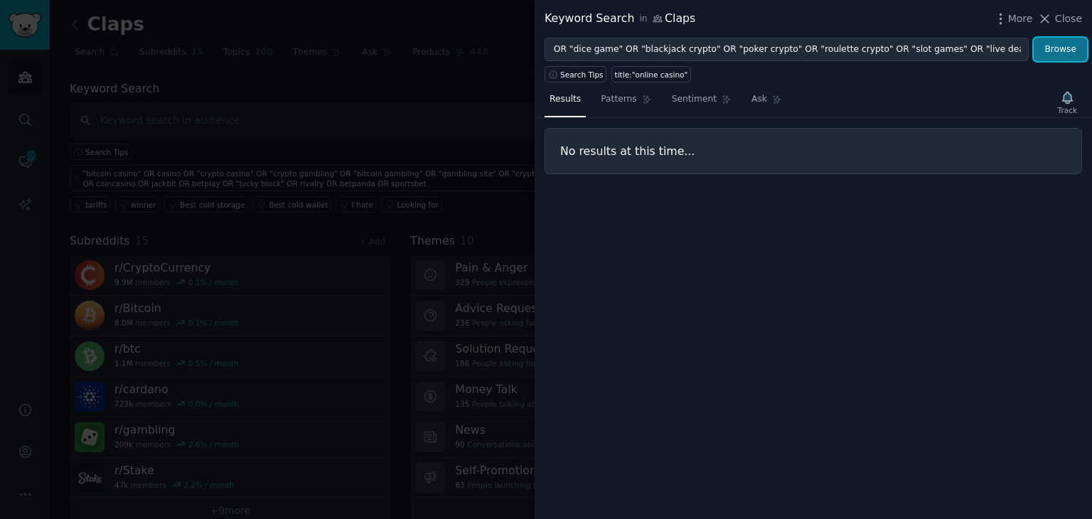
scroll to position [0, 0]
click at [1057, 49] on button "Browse" at bounding box center [1060, 50] width 53 height 24
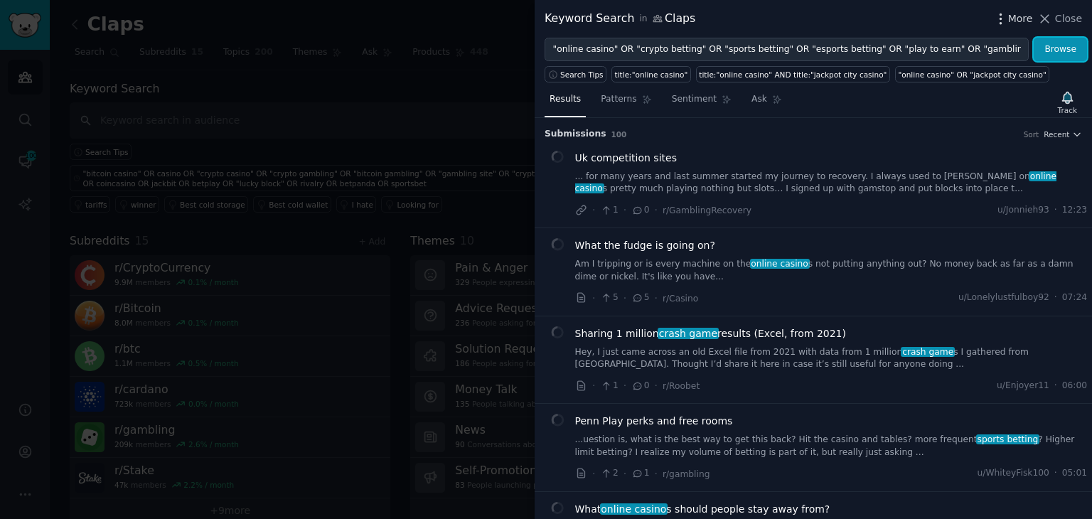
click at [1028, 22] on span "More" at bounding box center [1020, 18] width 25 height 15
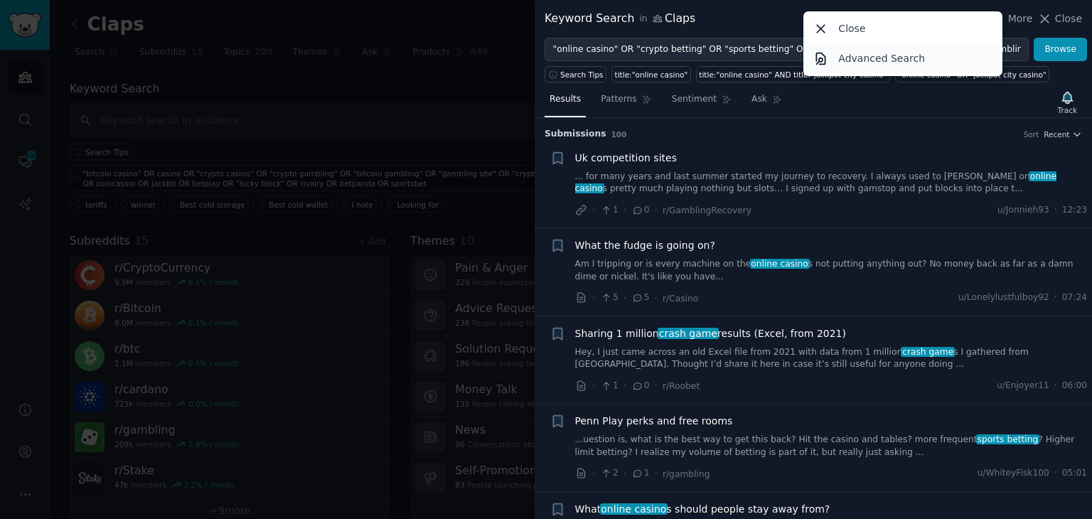
click at [939, 56] on link "Advanced Search" at bounding box center [903, 58] width 194 height 30
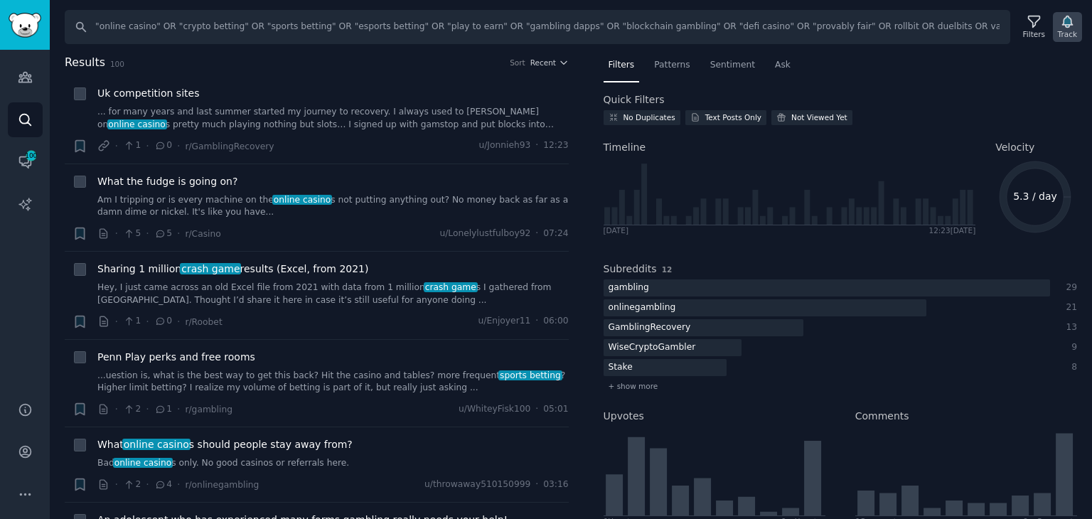
click at [1067, 23] on icon "button" at bounding box center [1067, 21] width 10 height 11
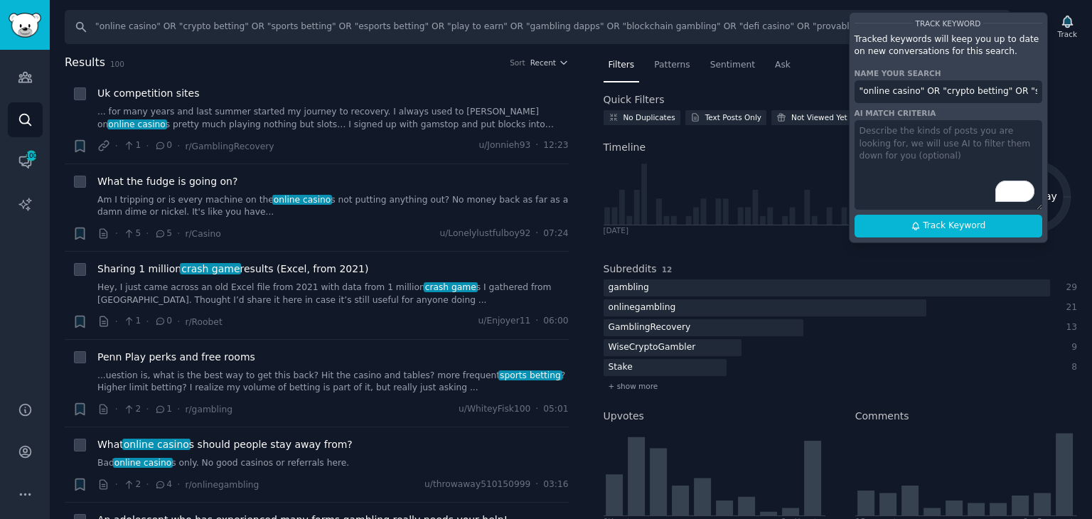
click at [927, 95] on input ""online casino" OR "crypto betting" OR "sports betting" OR "esports betting" OR…" at bounding box center [949, 91] width 188 height 23
click at [921, 227] on icon at bounding box center [916, 226] width 10 height 10
type input "Claps 3.0"
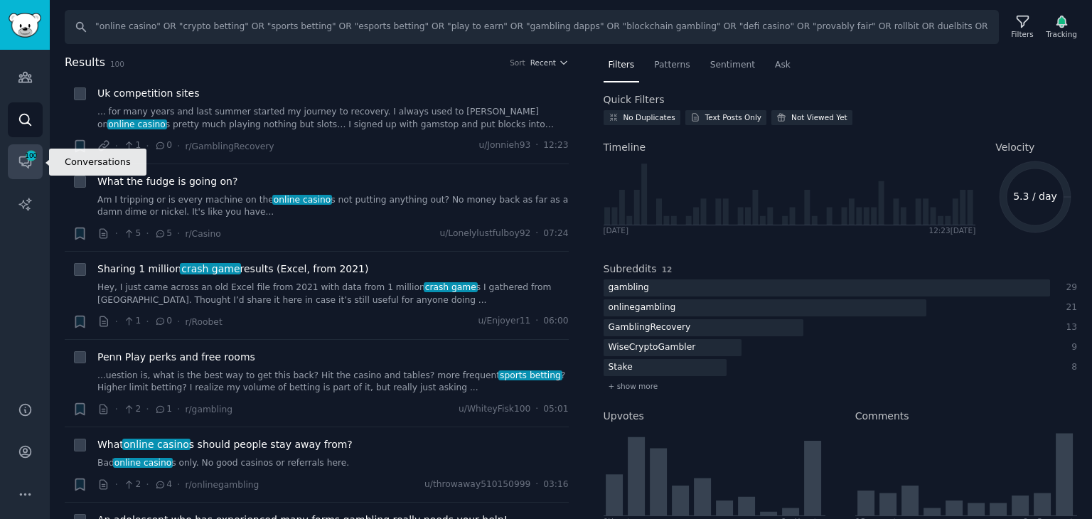
click at [23, 157] on icon "Sidebar" at bounding box center [24, 162] width 11 height 11
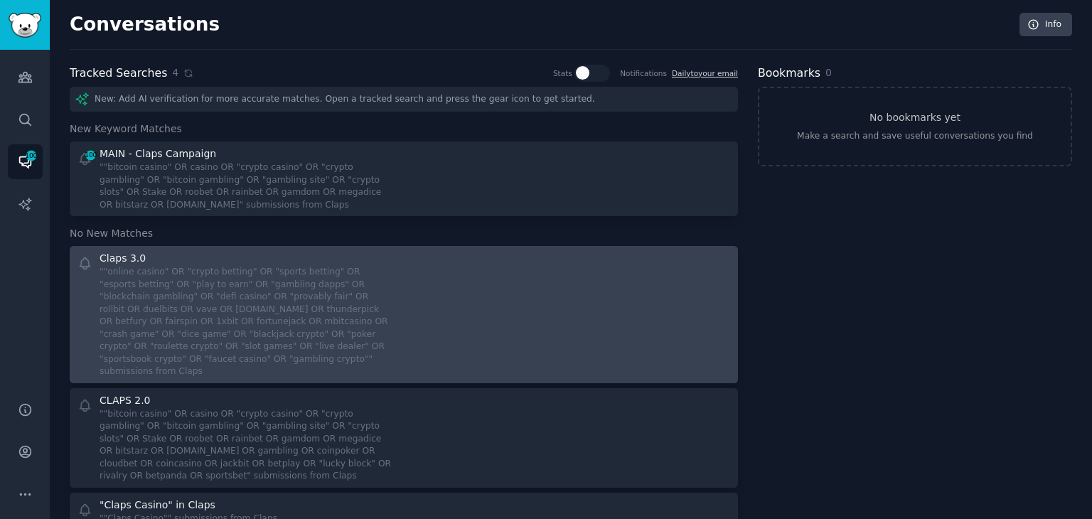
scroll to position [68, 0]
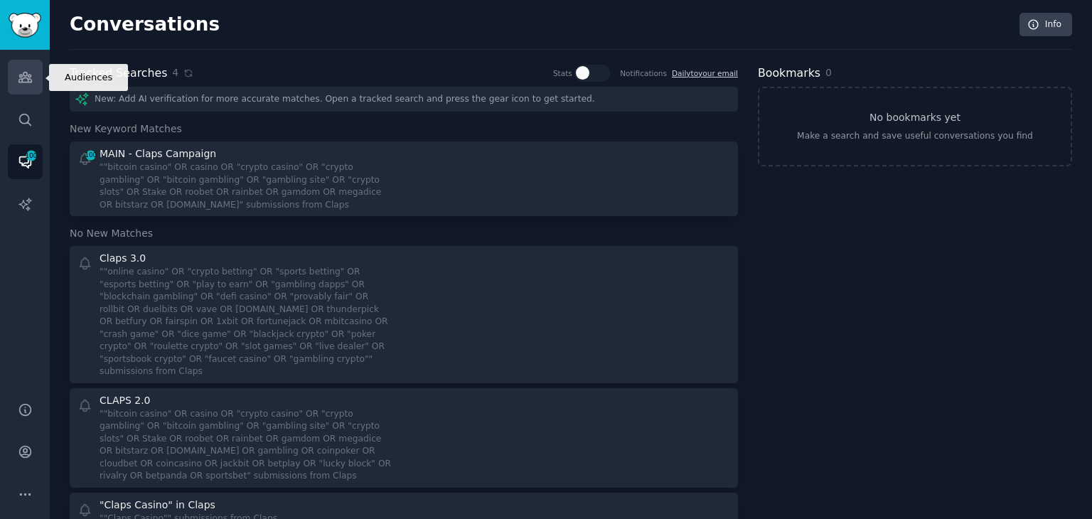
click at [31, 76] on icon "Sidebar" at bounding box center [25, 77] width 15 height 15
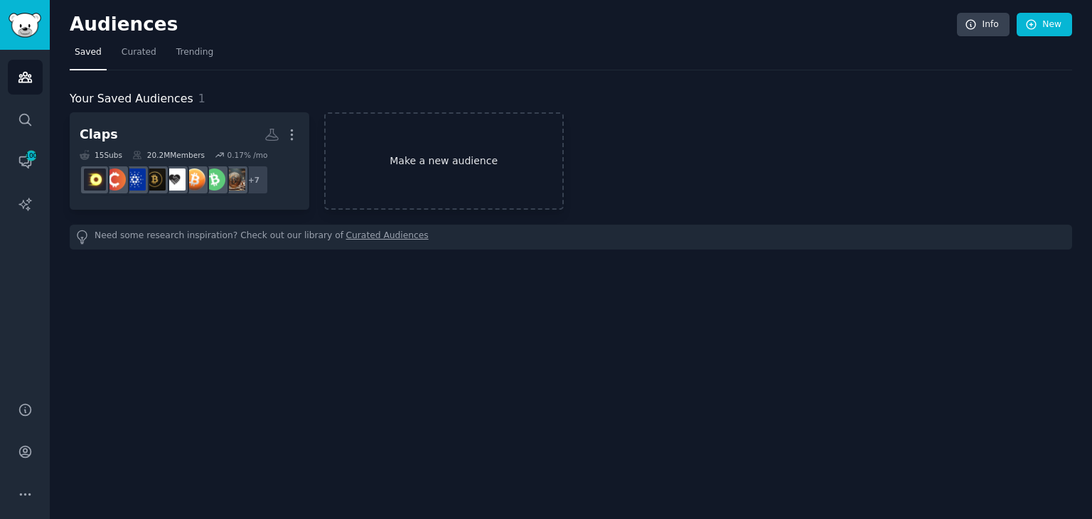
click at [415, 183] on link "Make a new audience" at bounding box center [444, 160] width 240 height 97
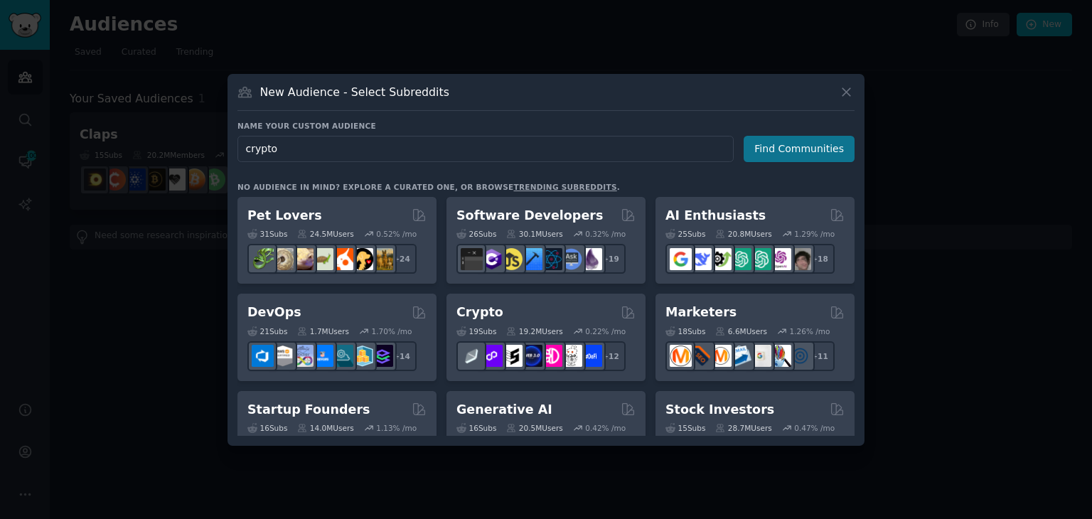
type input "crypto"
click at [795, 147] on button "Find Communities" at bounding box center [799, 149] width 111 height 26
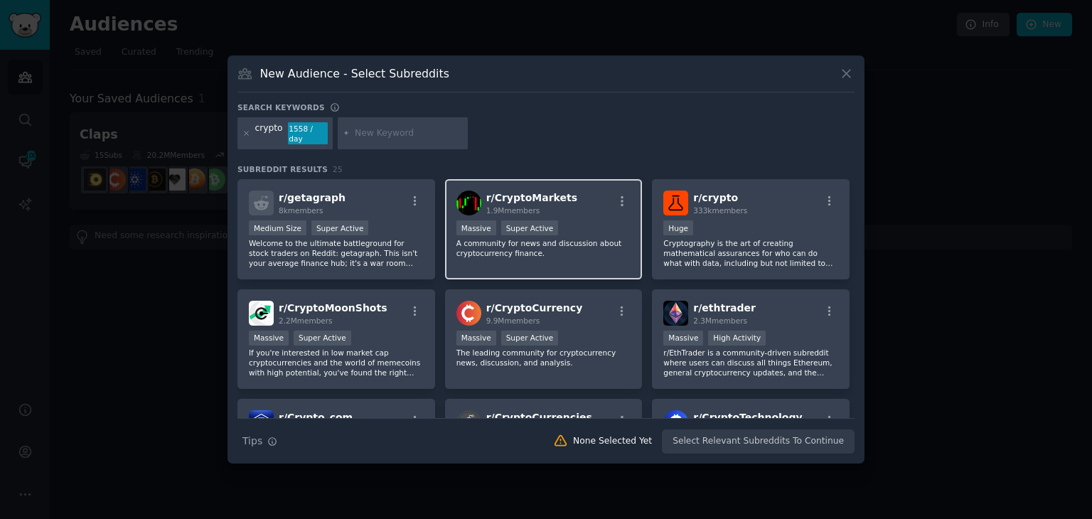
click at [607, 198] on div "r/ CryptoMarkets 1.9M members" at bounding box center [544, 203] width 175 height 25
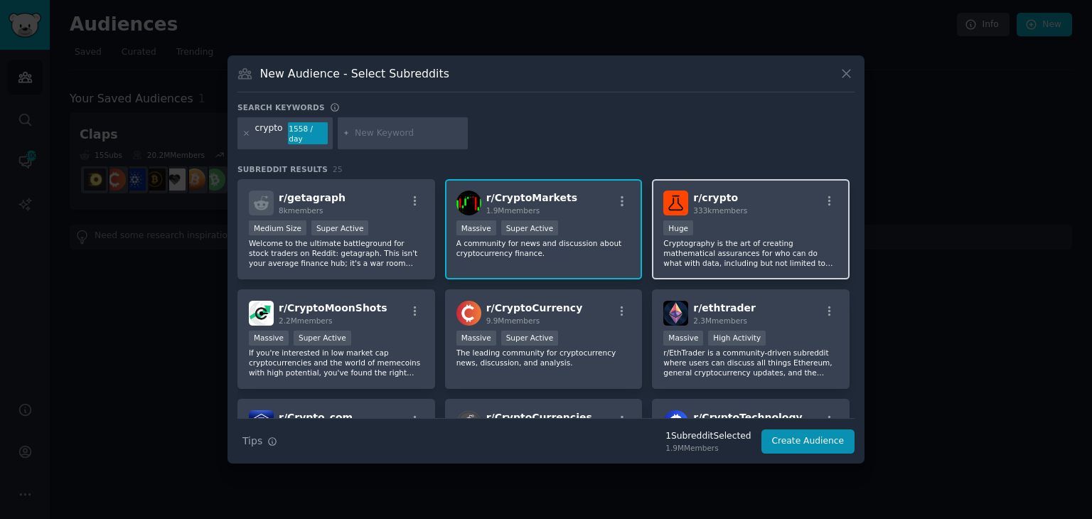
click at [760, 194] on div "r/ crypto 333k members" at bounding box center [751, 203] width 175 height 25
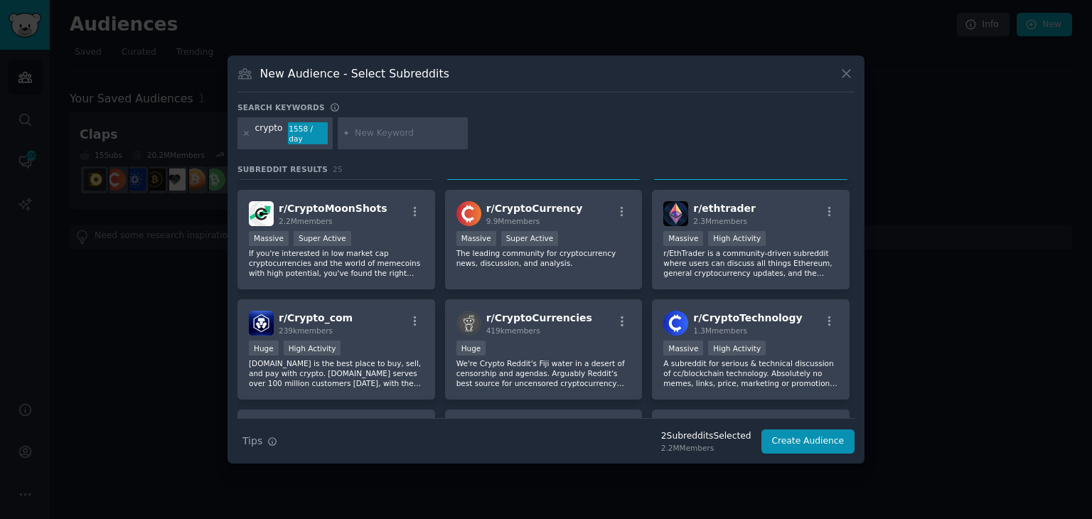
scroll to position [101, 0]
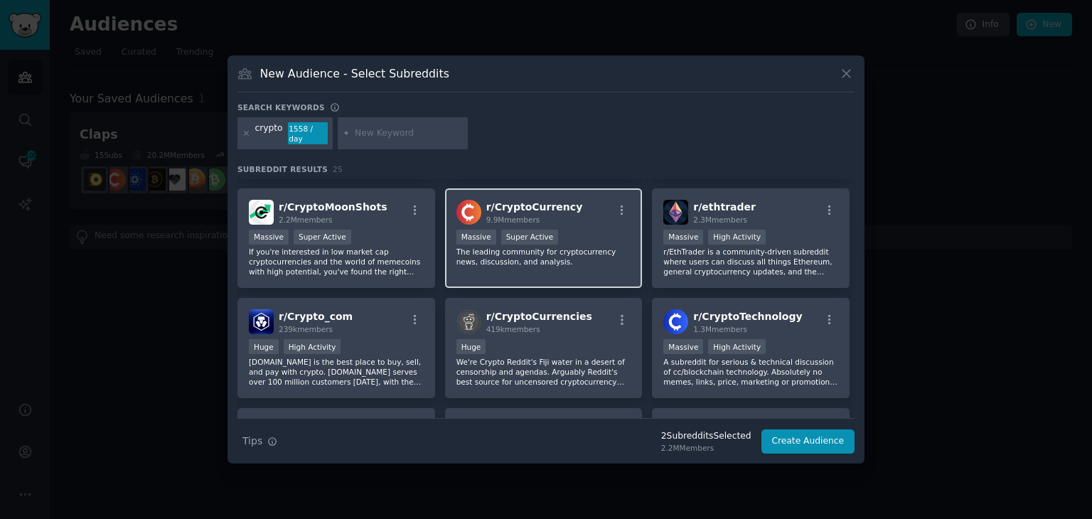
click at [595, 239] on div "Massive Super Active" at bounding box center [544, 239] width 175 height 18
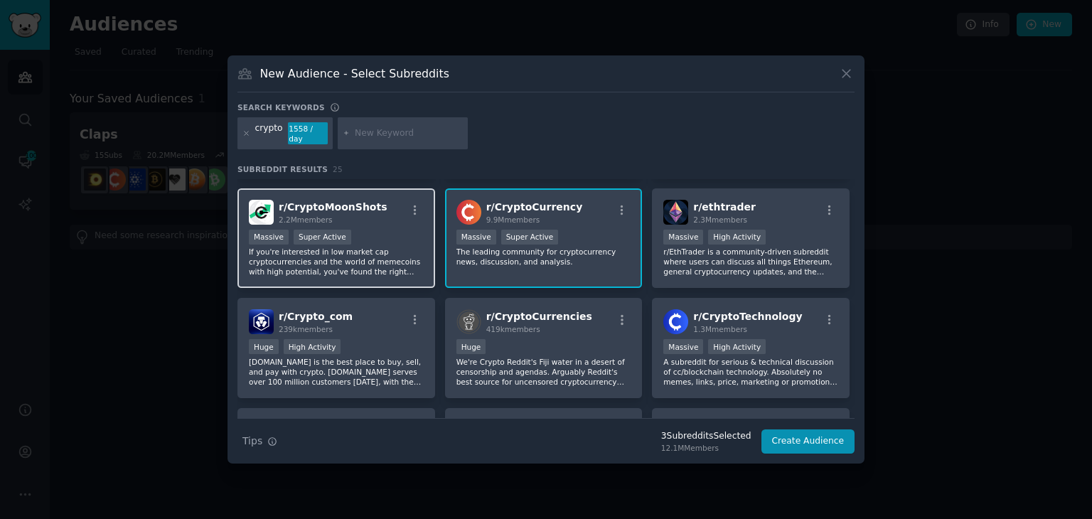
click at [424, 214] on div "r/ CryptoMoonShots 2.2M members Massive Super Active If you're interested in lo…" at bounding box center [337, 238] width 198 height 100
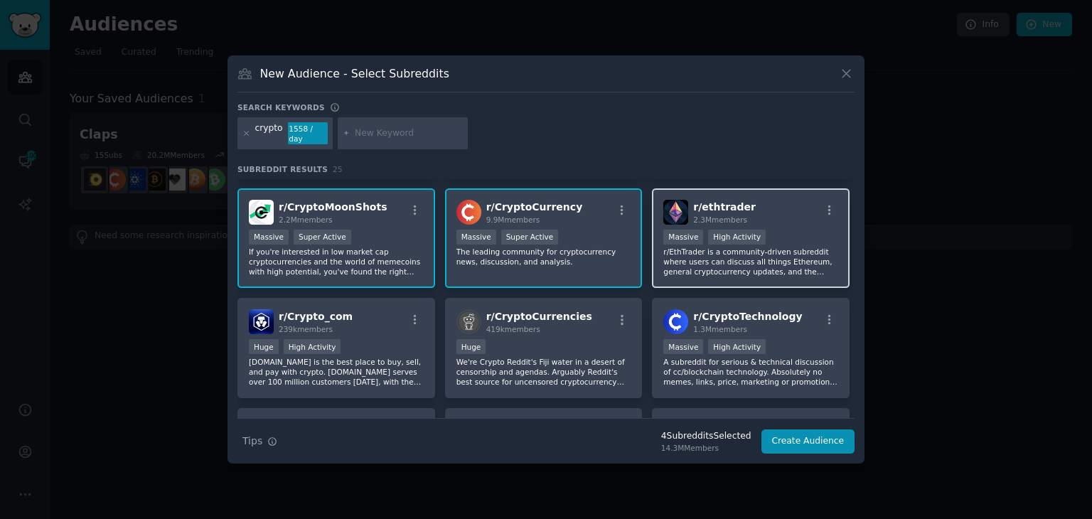
click at [760, 205] on div "r/ ethtrader 2.3M members" at bounding box center [751, 212] width 175 height 25
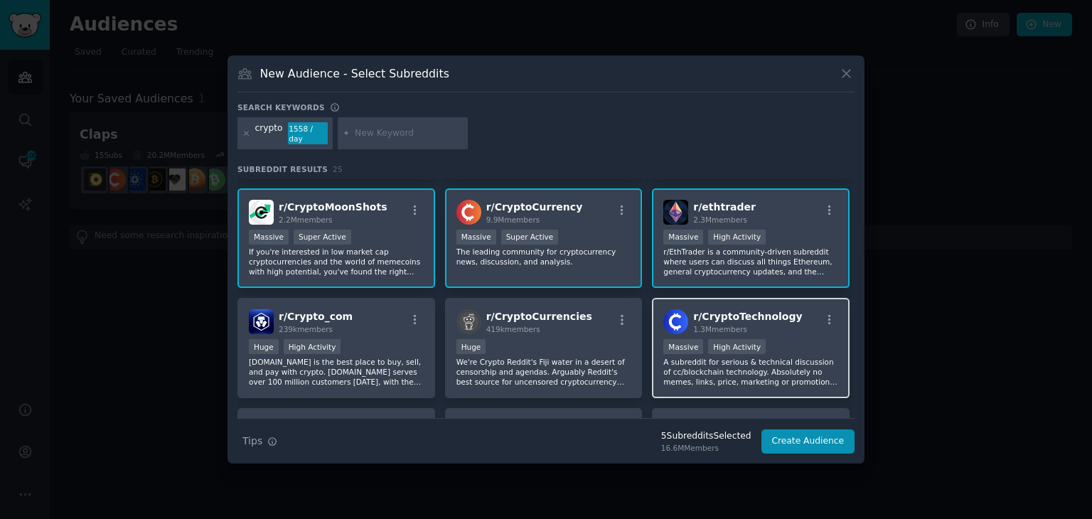
click at [788, 311] on div "r/ CryptoTechnology 1.3M members" at bounding box center [751, 321] width 175 height 25
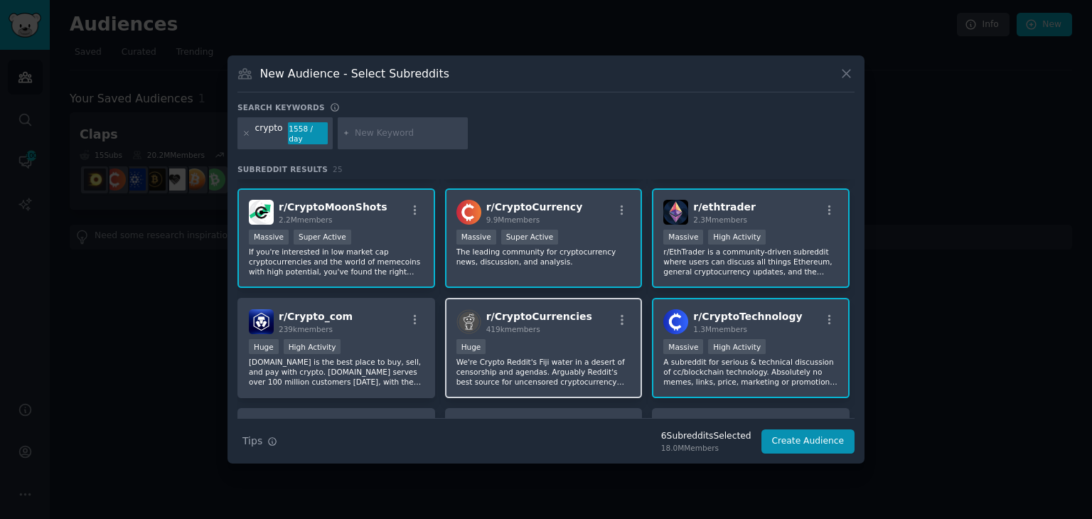
click at [537, 311] on span "r/ CryptoCurrencies" at bounding box center [539, 316] width 106 height 11
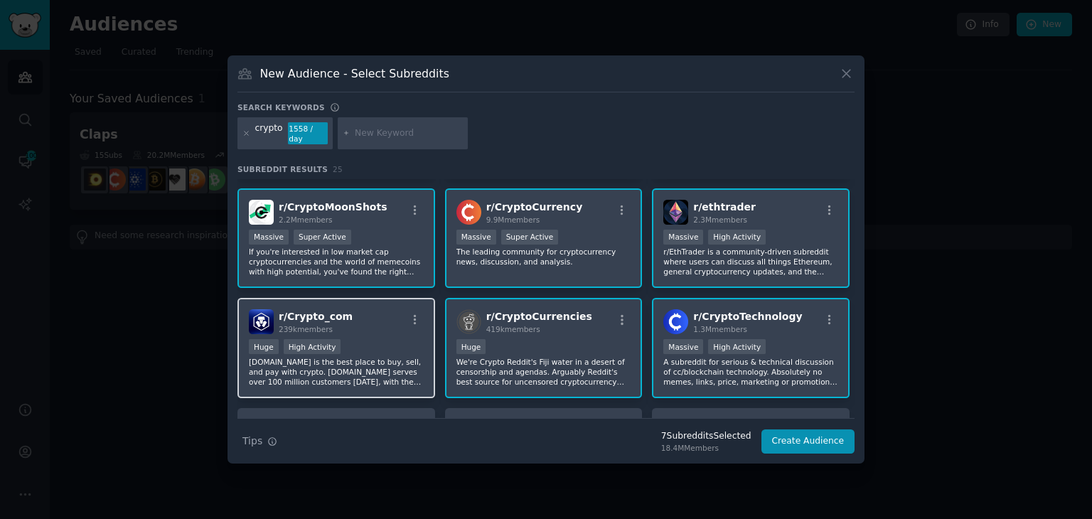
click at [357, 310] on div "r/ Crypto_com 239k members" at bounding box center [336, 321] width 175 height 25
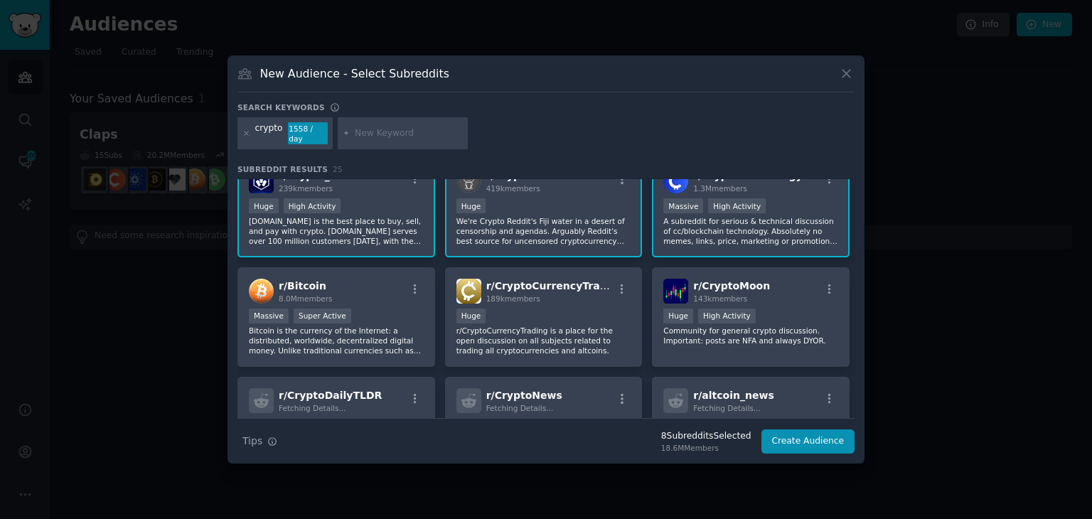
scroll to position [243, 0]
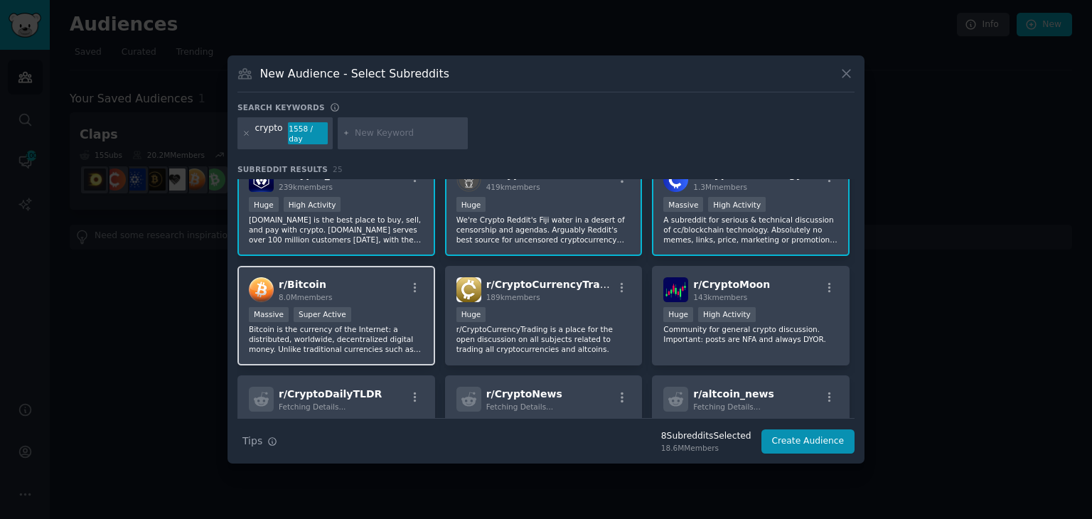
click at [380, 295] on div "r/ Bitcoin 8.0M members Massive Super Active Bitcoin is the currency of the Int…" at bounding box center [337, 316] width 198 height 100
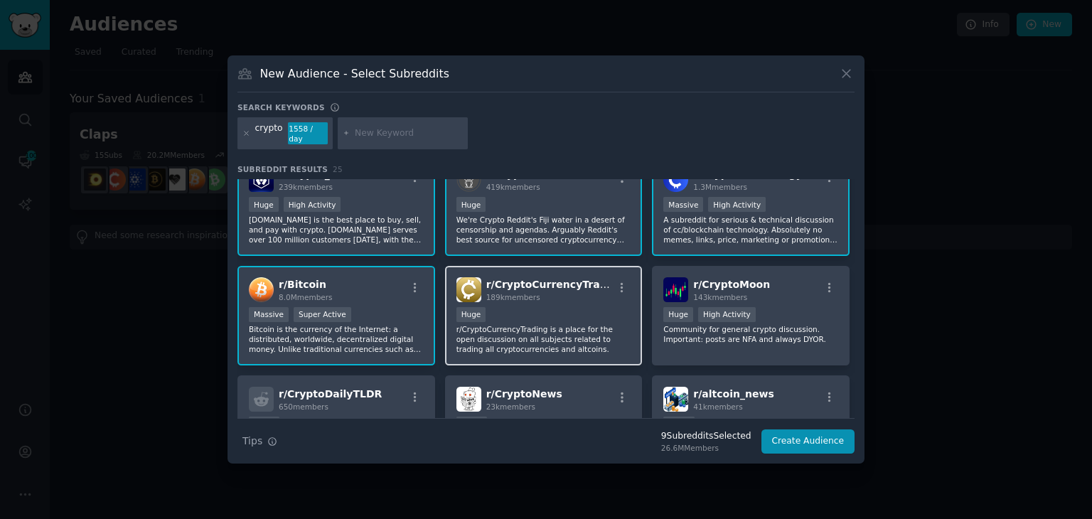
click at [555, 307] on div "Huge" at bounding box center [544, 316] width 175 height 18
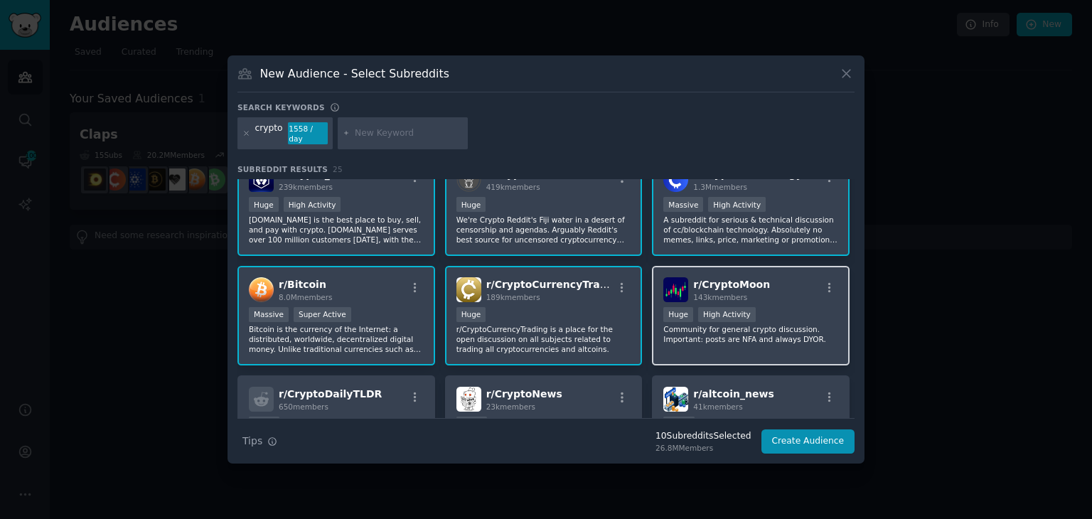
click at [751, 307] on div ">= 80th percentile for submissions / day Huge High Activity" at bounding box center [751, 316] width 175 height 18
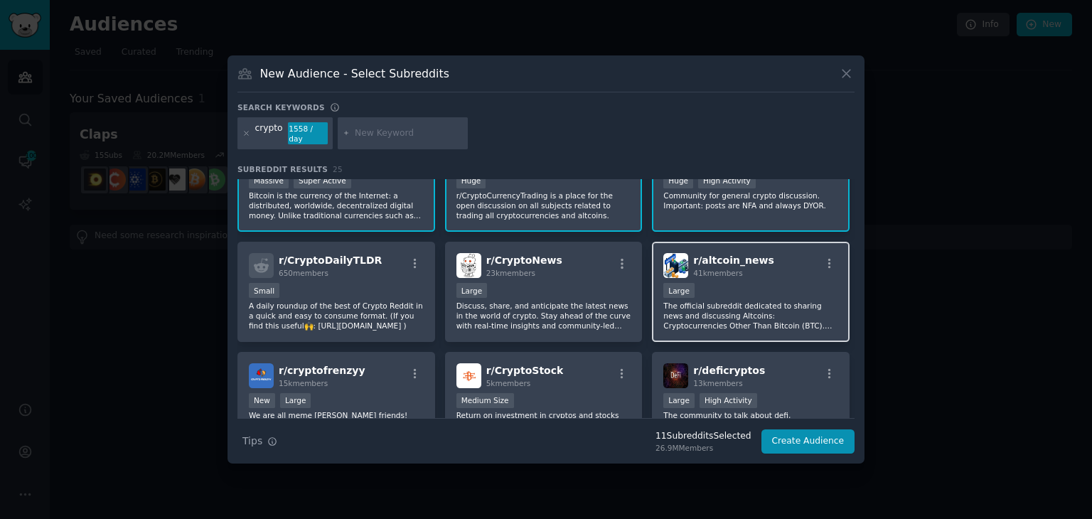
click at [762, 301] on p "The official subreddit dedicated to sharing news and discussing Altcoins: Crypt…" at bounding box center [751, 316] width 175 height 30
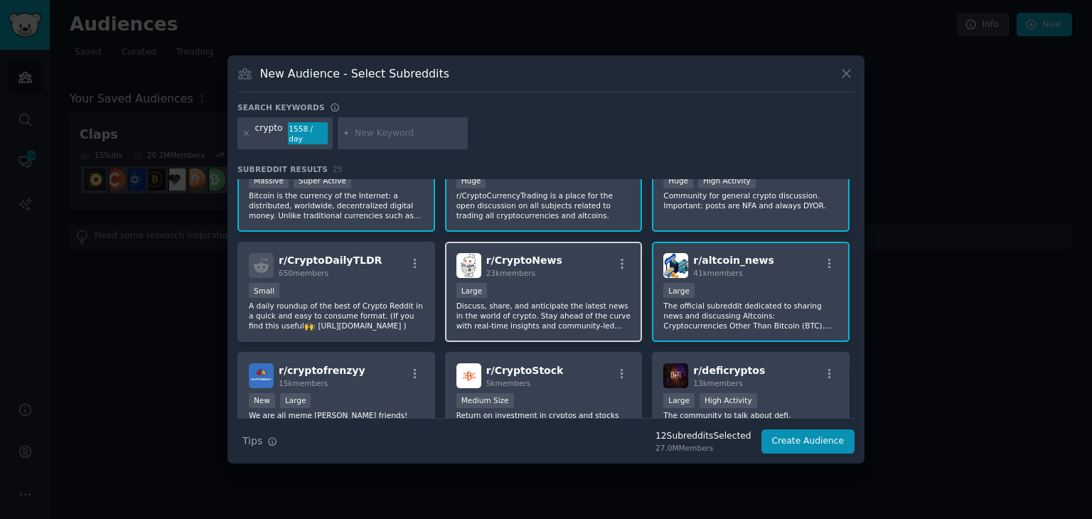
click at [563, 283] on div "Large" at bounding box center [544, 292] width 175 height 18
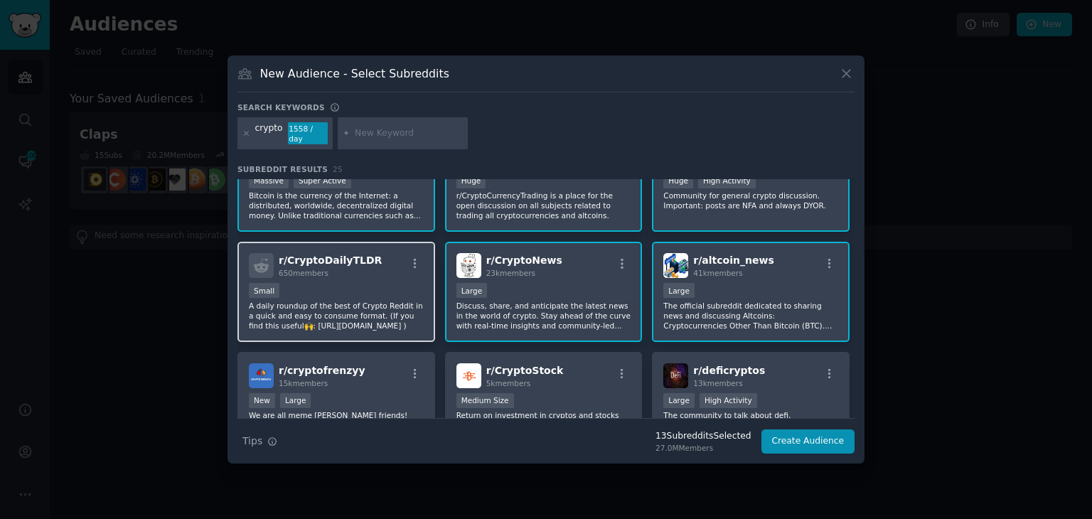
click at [392, 274] on div "r/ CryptoDailyTLDR 650 members Small A daily roundup of the best of Crypto Redd…" at bounding box center [337, 292] width 198 height 100
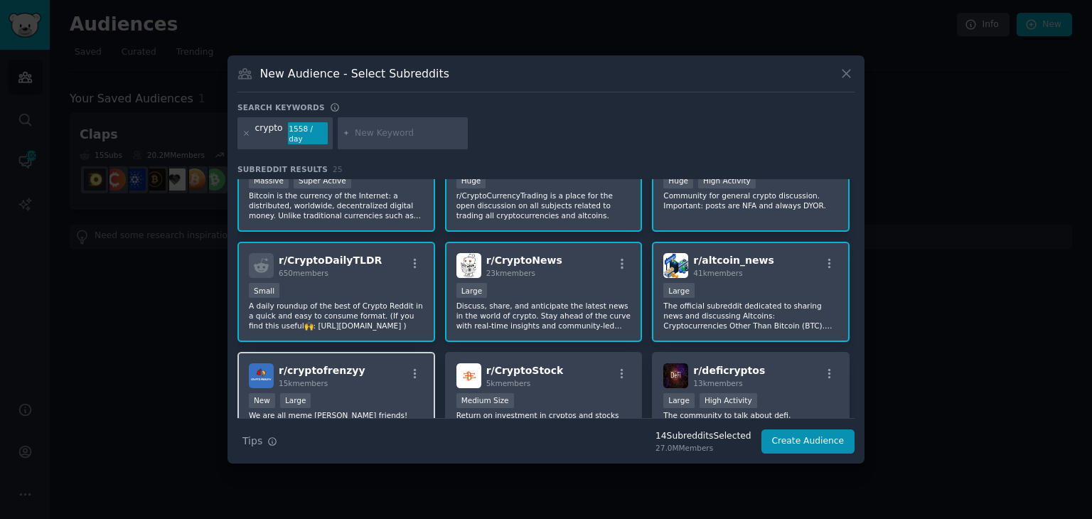
click at [385, 377] on div "r/ cryptofrenzyy 15k members" at bounding box center [336, 375] width 175 height 25
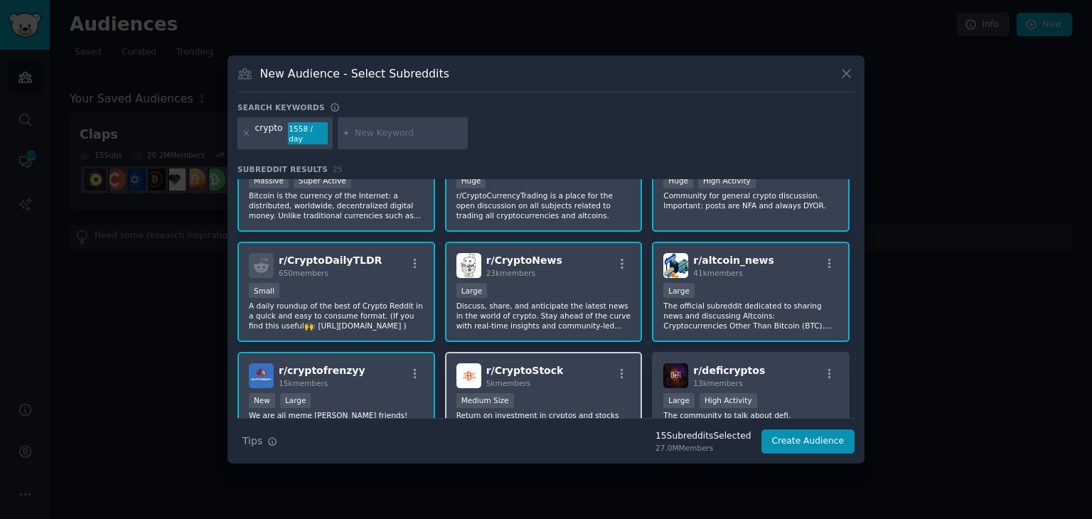
click at [607, 368] on div "r/ CryptoStock 5k members" at bounding box center [544, 375] width 175 height 25
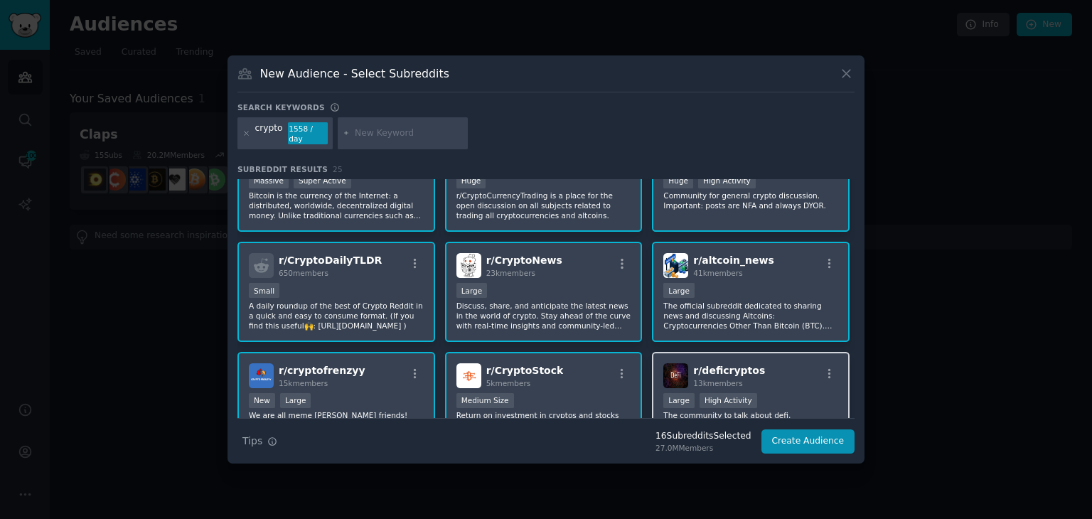
click at [774, 379] on div "r/ deficryptos 13k members" at bounding box center [751, 375] width 175 height 25
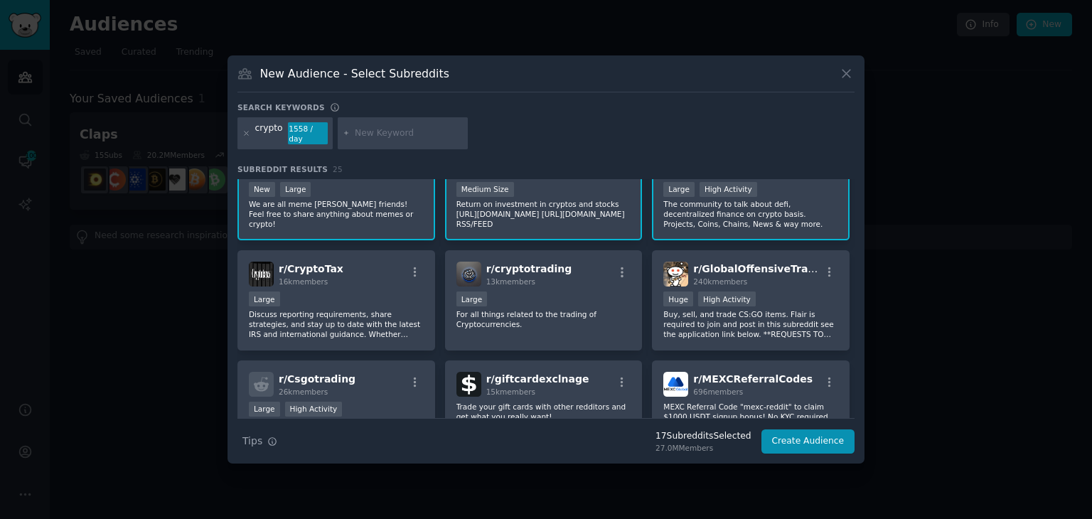
scroll to position [596, 0]
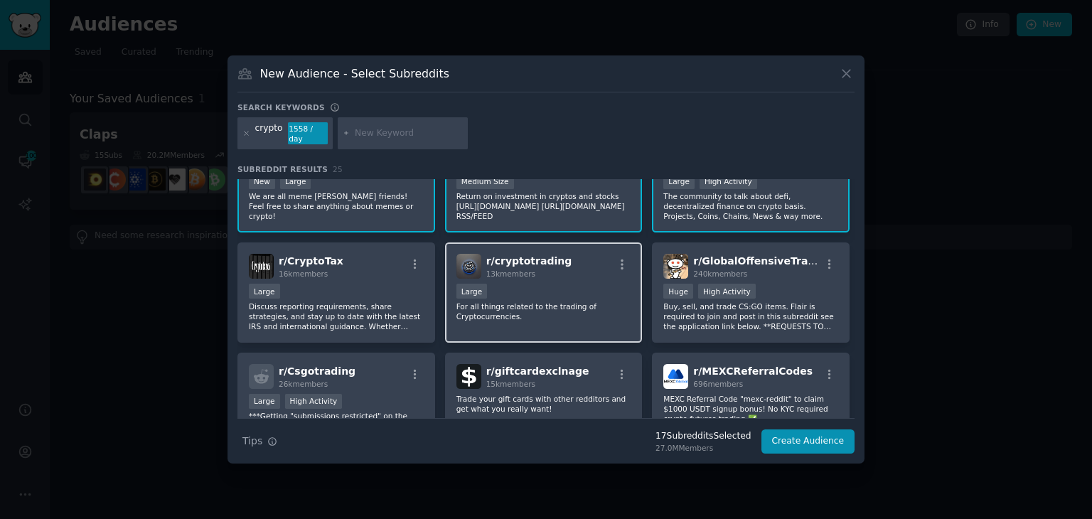
click at [548, 270] on div "r/ cryptotrading 13k members Large For all things related to the trading of Cry…" at bounding box center [544, 293] width 198 height 100
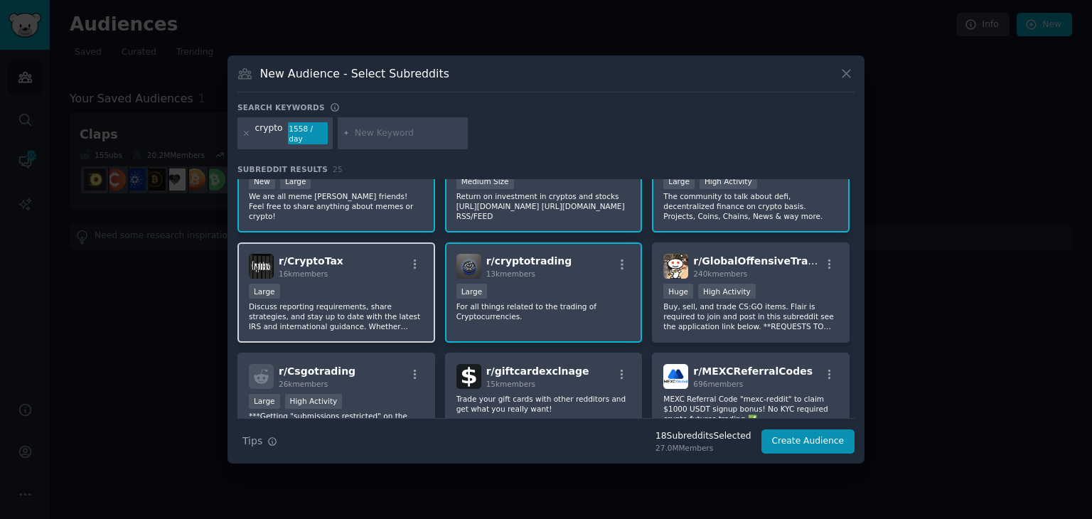
click at [334, 285] on div "Large" at bounding box center [336, 293] width 175 height 18
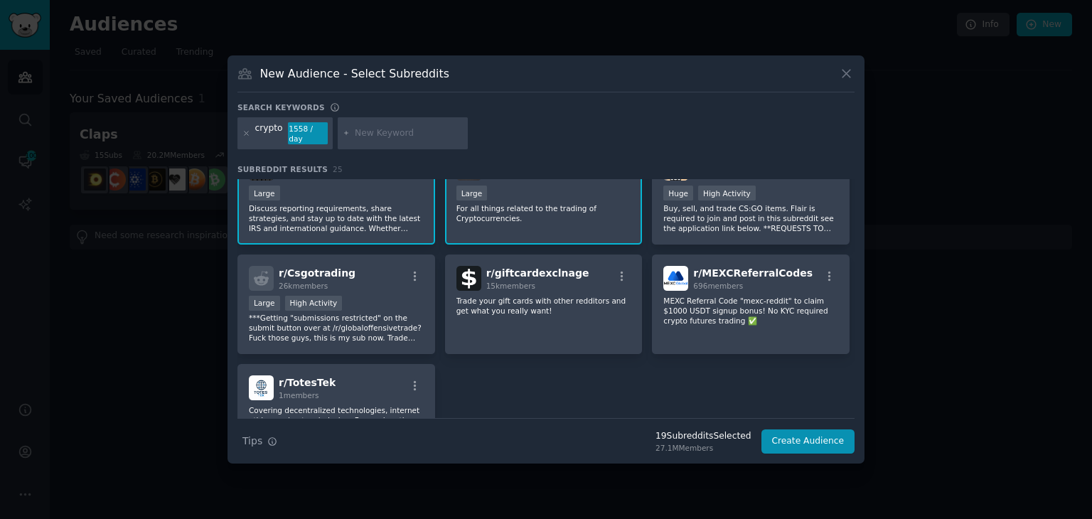
scroll to position [696, 0]
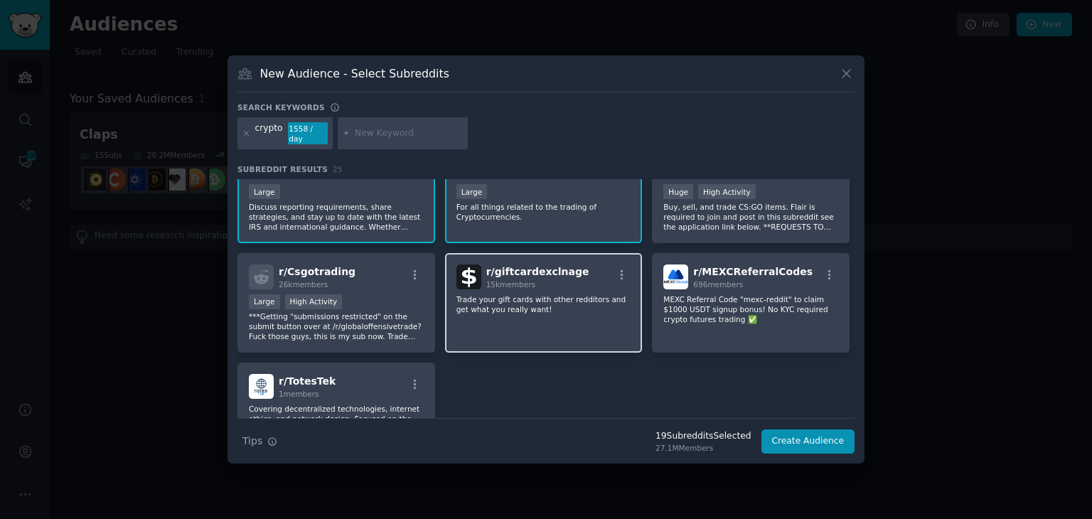
click at [571, 301] on p "Trade your gift cards with other redditors and get what you really want!" at bounding box center [544, 304] width 175 height 20
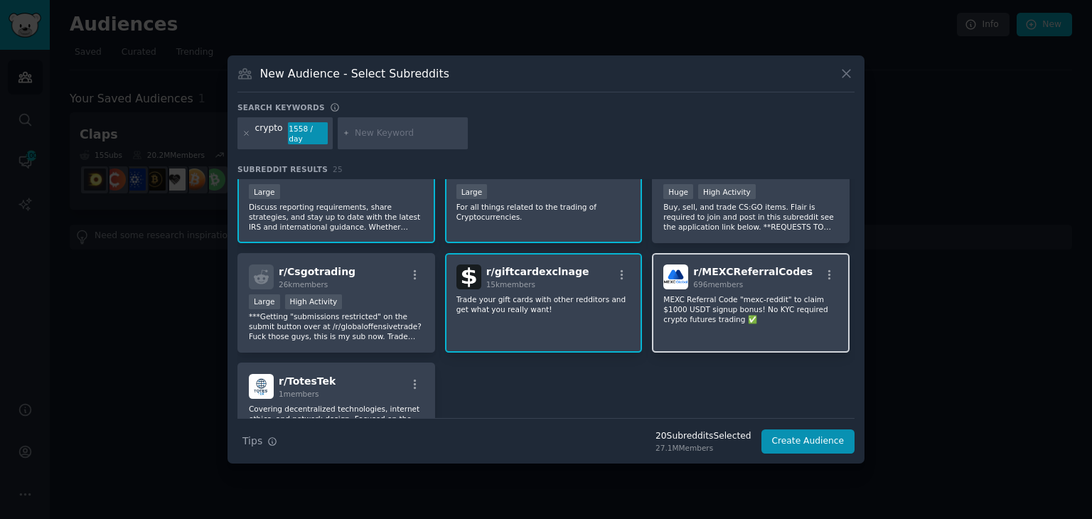
click at [721, 313] on p "MEXC Referral Code "mexc-reddit" to claim $1000 USDT signup bonus! No KYC requi…" at bounding box center [751, 309] width 175 height 30
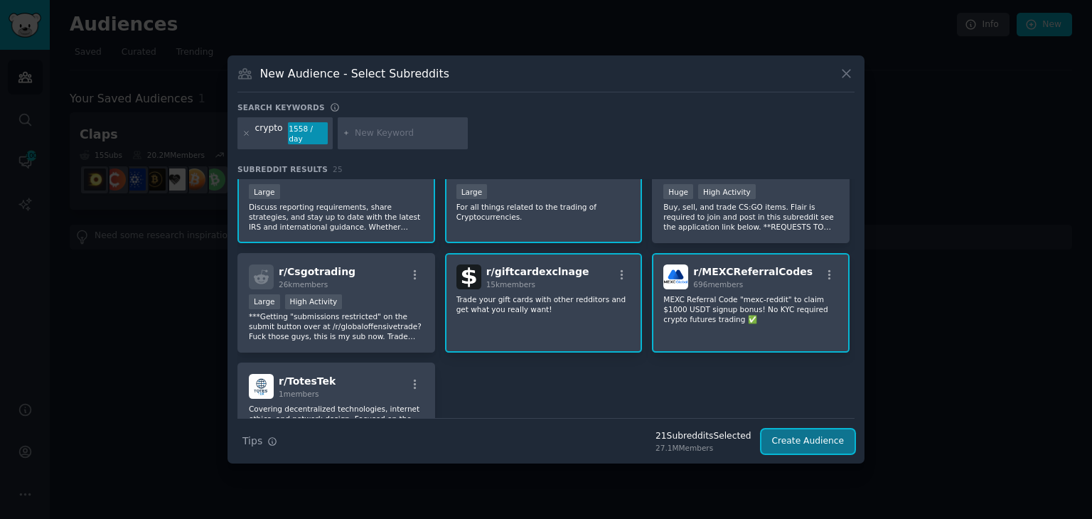
click at [810, 437] on button "Create Audience" at bounding box center [809, 442] width 94 height 24
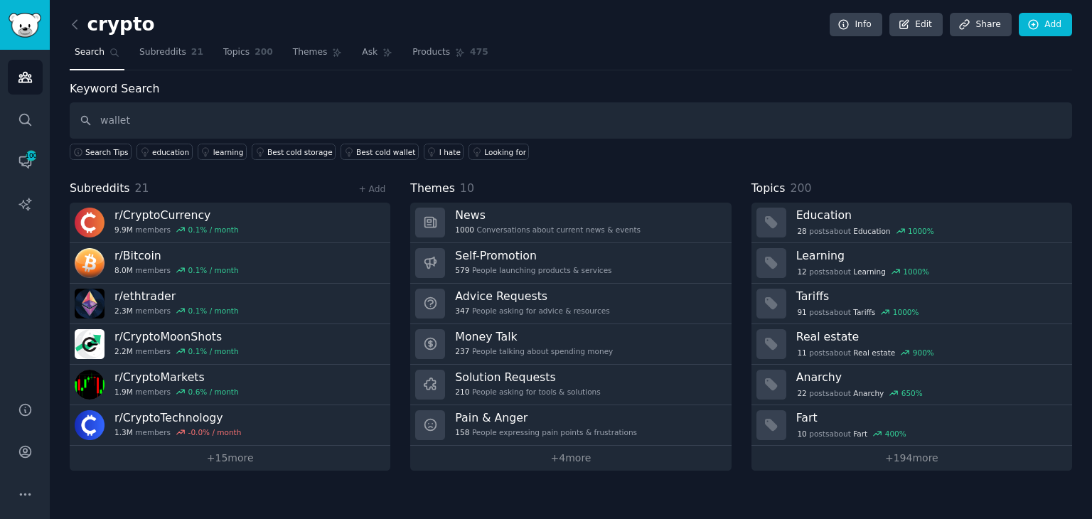
type input "wallet"
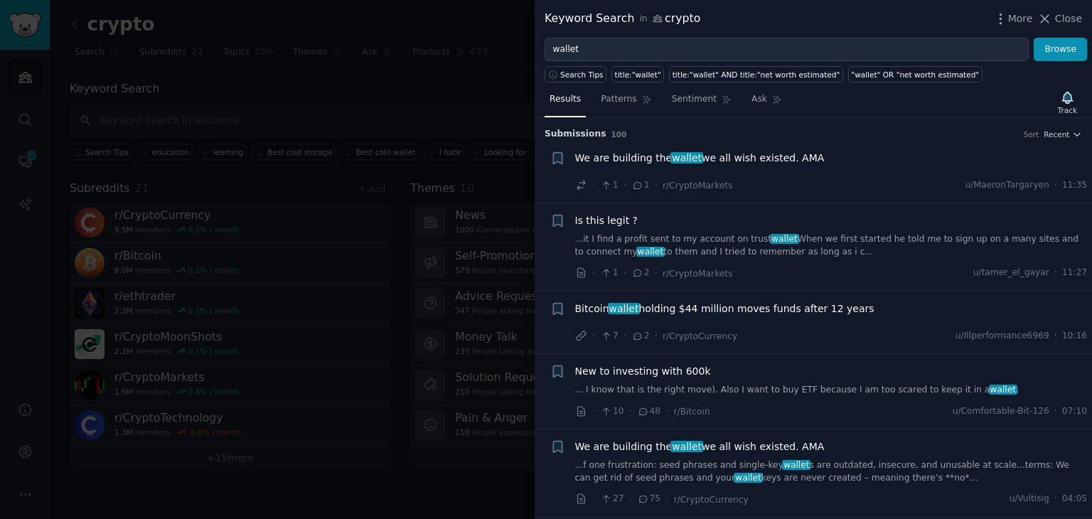
click at [622, 63] on div "Search Tips title:"wallet" title:"wallet" AND title:"net worth estimated" "wall…" at bounding box center [814, 71] width 558 height 21
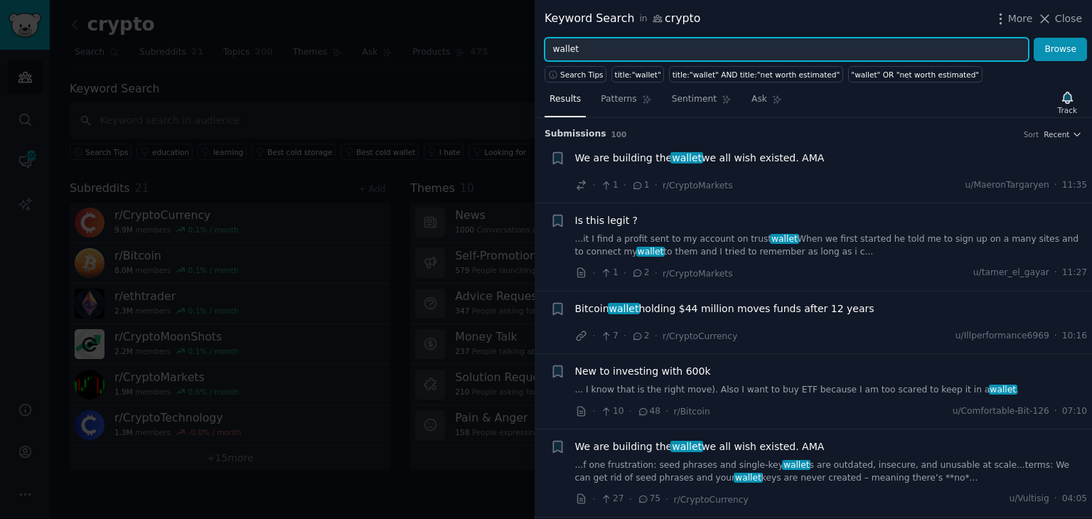
click at [607, 55] on input "wallet" at bounding box center [787, 50] width 484 height 24
paste input ""crypto card" OR "crypto debit card" OR "crypto payment card" OR "spend crypto"…"
type input ""crypto card" OR "crypto debit card" OR "crypto payment card" OR "spend crypto"…"
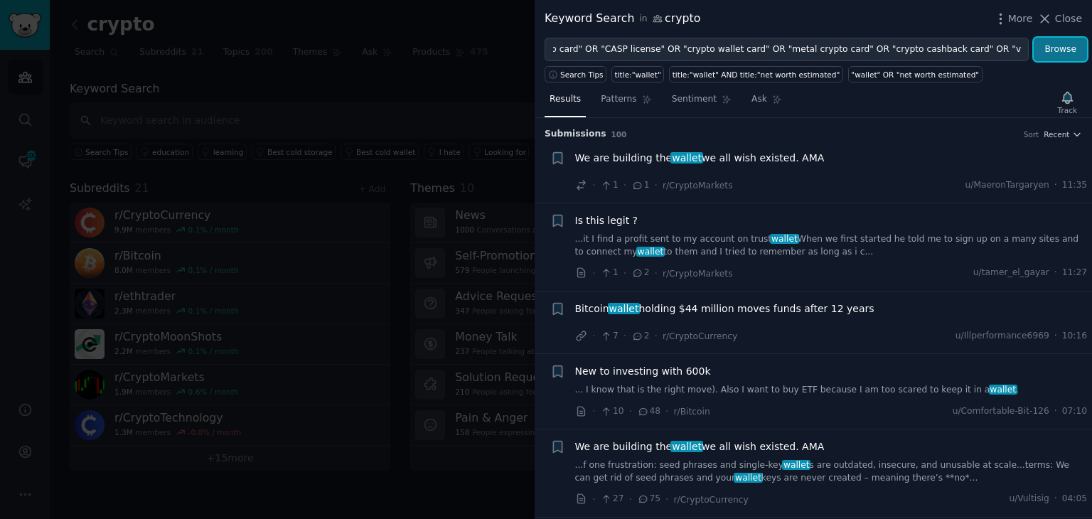
scroll to position [0, 0]
click at [1053, 55] on button "Browse" at bounding box center [1060, 50] width 53 height 24
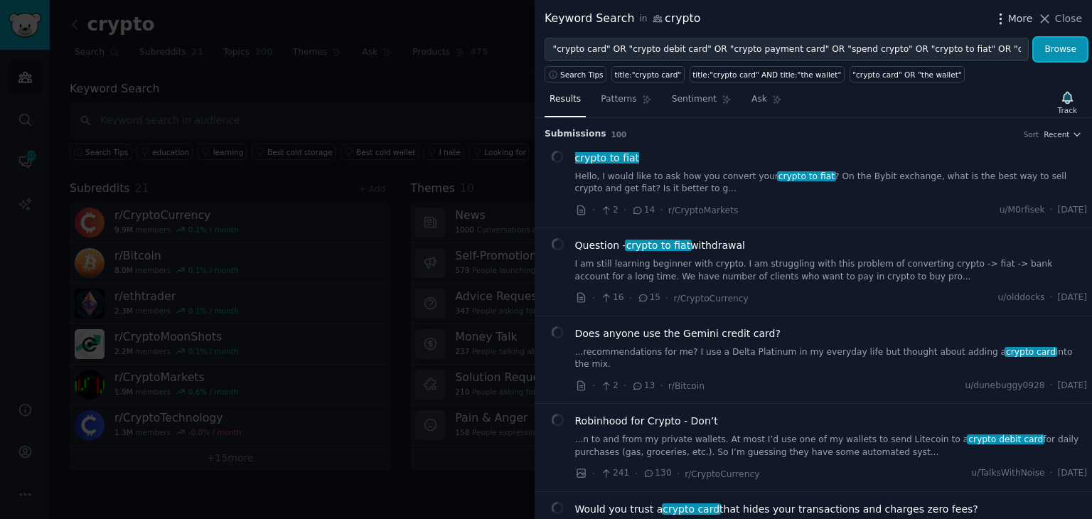
click at [1008, 13] on icon "button" at bounding box center [1001, 18] width 15 height 15
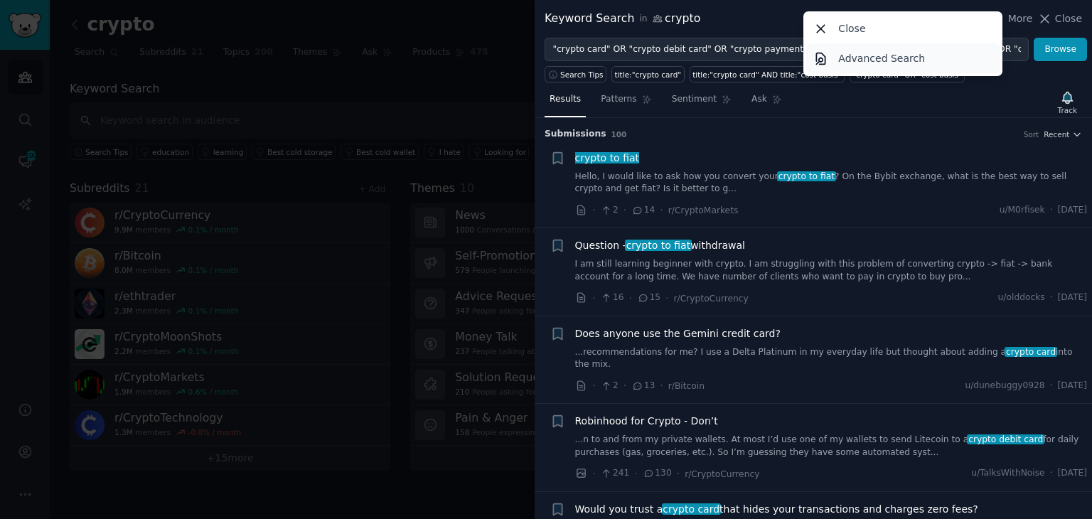
click at [909, 58] on p "Advanced Search" at bounding box center [881, 58] width 87 height 15
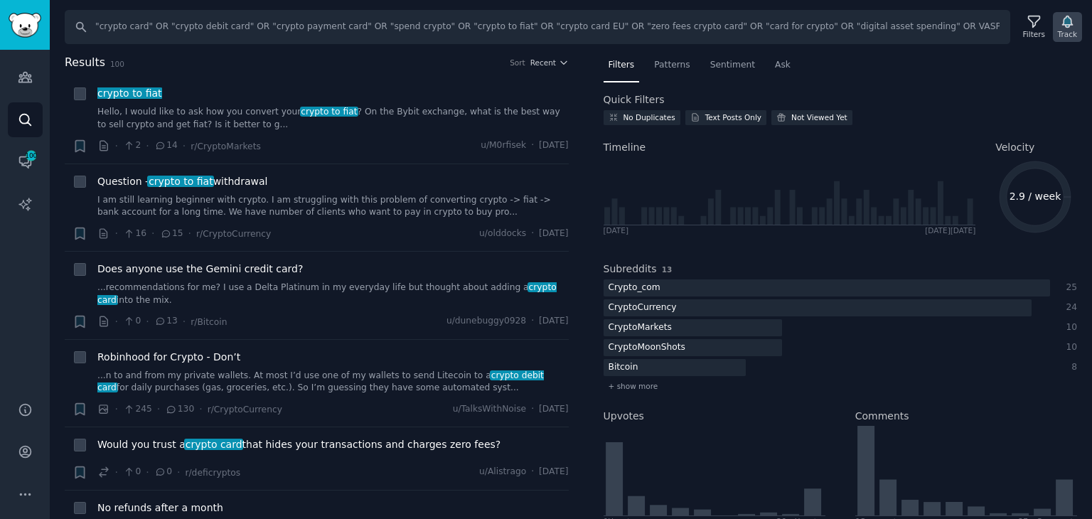
click at [1069, 33] on div "Track" at bounding box center [1067, 34] width 19 height 10
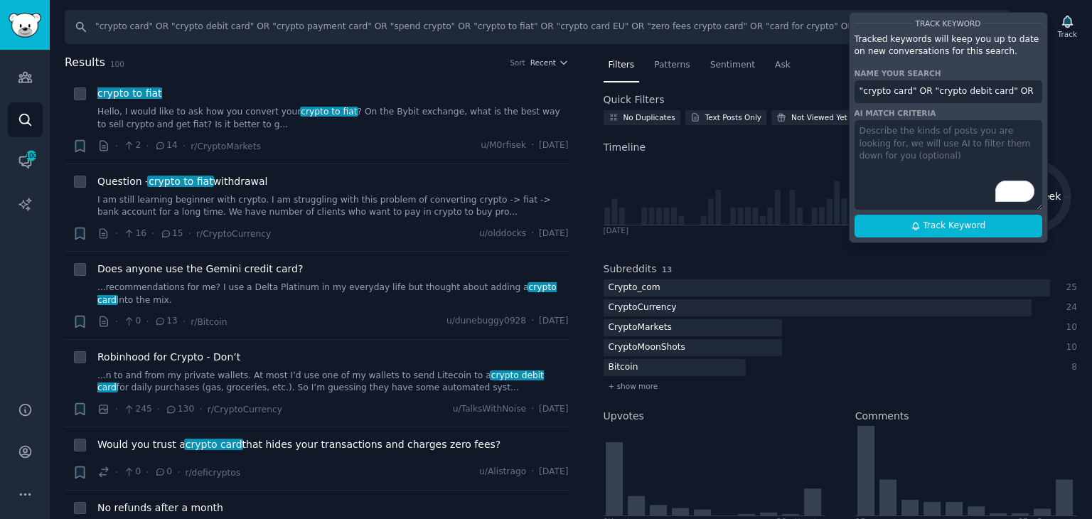
click at [953, 86] on input ""crypto card" OR "crypto debit card" OR "crypto payment card" OR "spend crypto"…" at bounding box center [949, 91] width 188 height 23
click at [952, 225] on span "Track Keyword" at bounding box center [954, 226] width 63 height 13
type input "wallet"
